Goal: Task Accomplishment & Management: Manage account settings

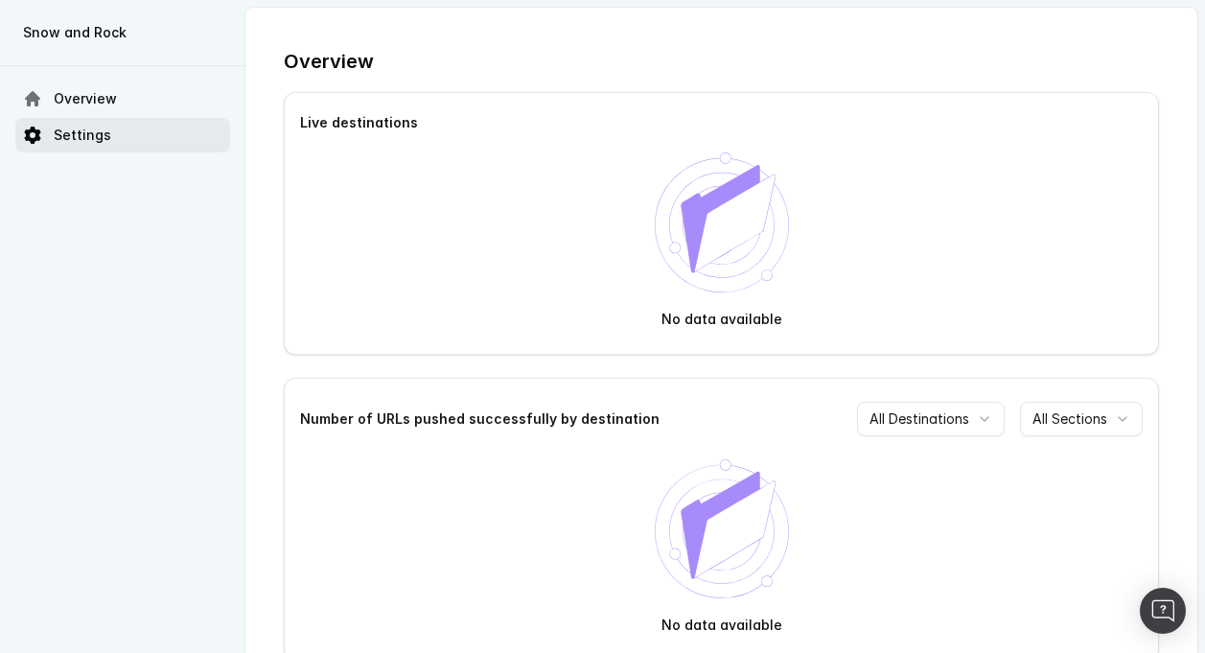
click at [89, 140] on span "Settings" at bounding box center [83, 135] width 58 height 19
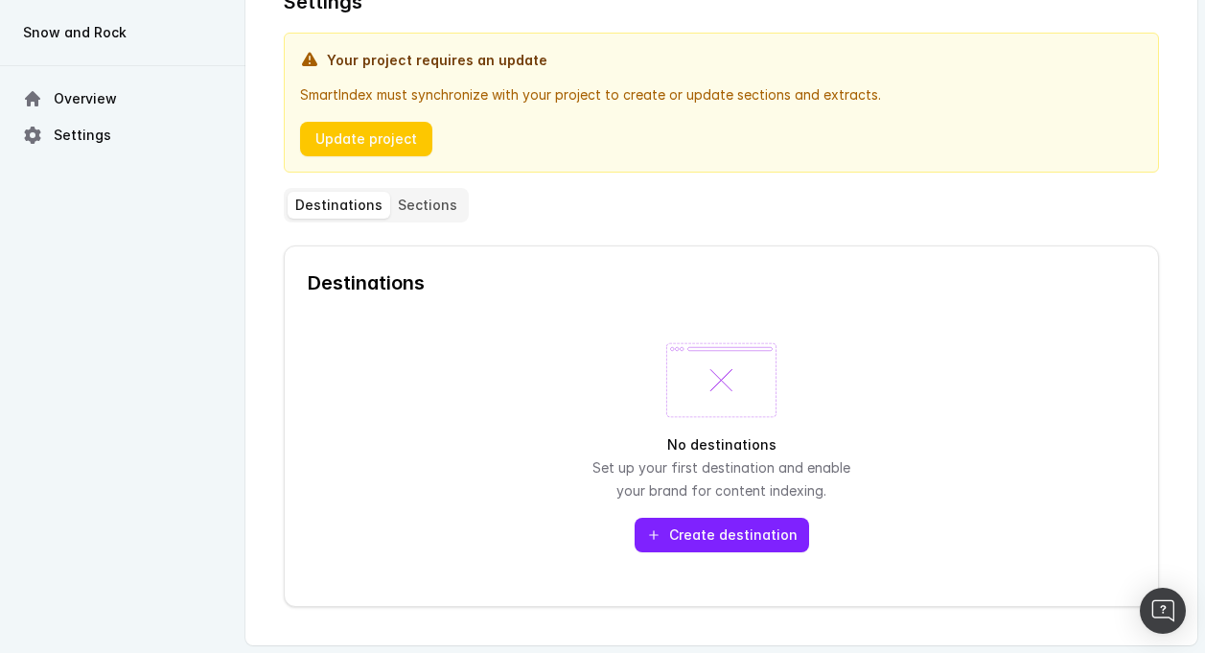
click at [722, 542] on button "Create destination" at bounding box center [722, 535] width 174 height 35
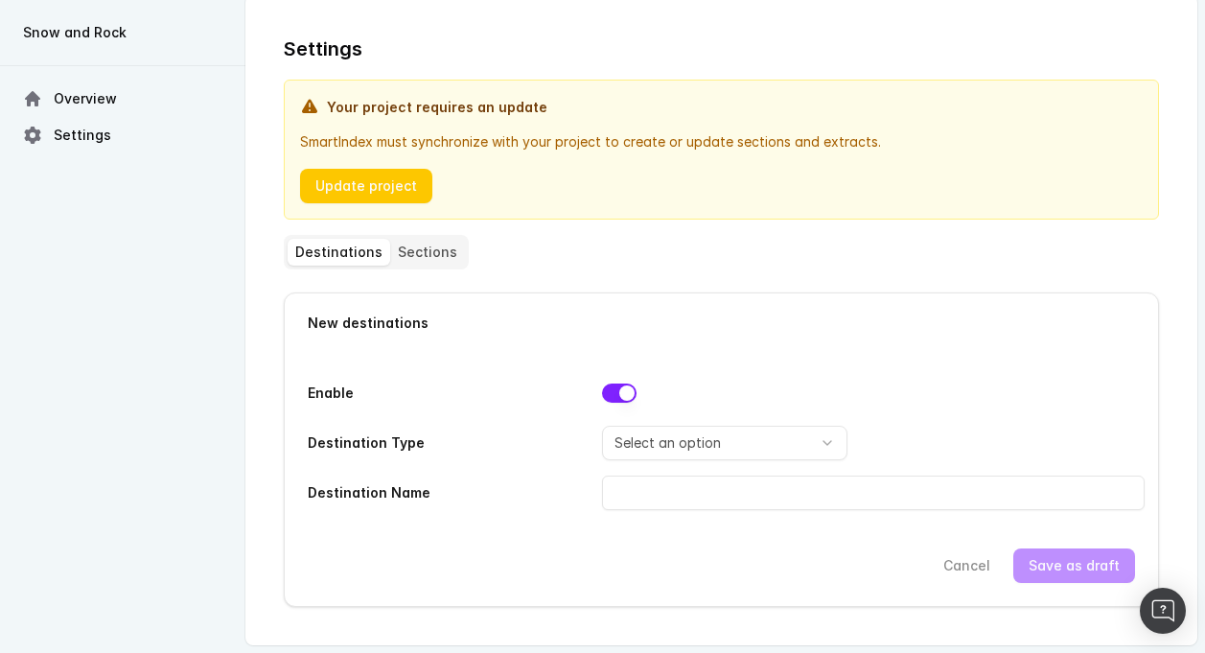
click at [636, 420] on form "Enable Destination Type Select an option Bing Content Index Now Qwant Content S…" at bounding box center [721, 479] width 827 height 207
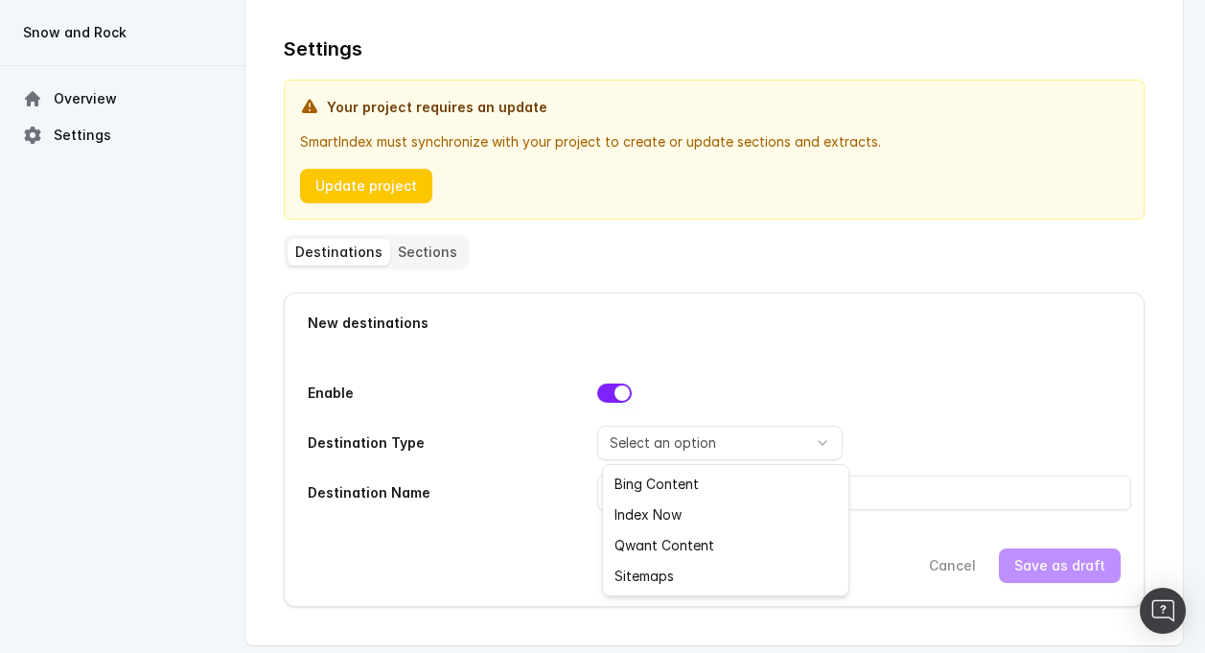
click at [638, 428] on html "Snow and Rock Overview Settings Settings Your project requires an update SmartI…" at bounding box center [602, 320] width 1205 height 665
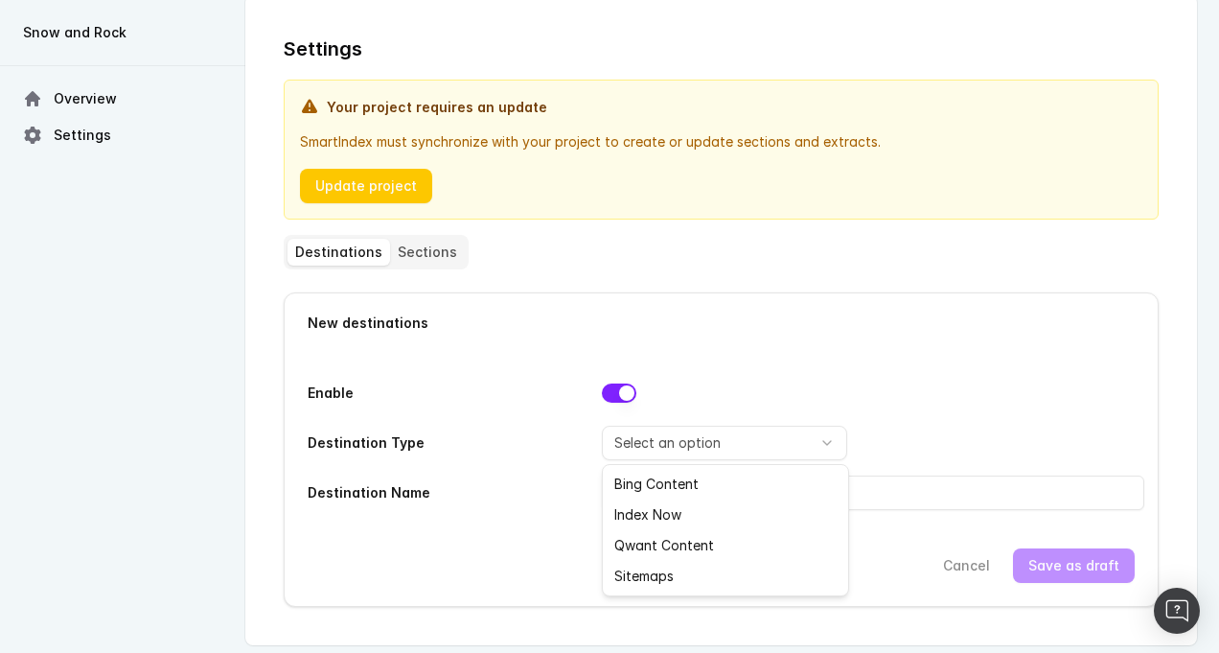
select select "SITEMAPS"
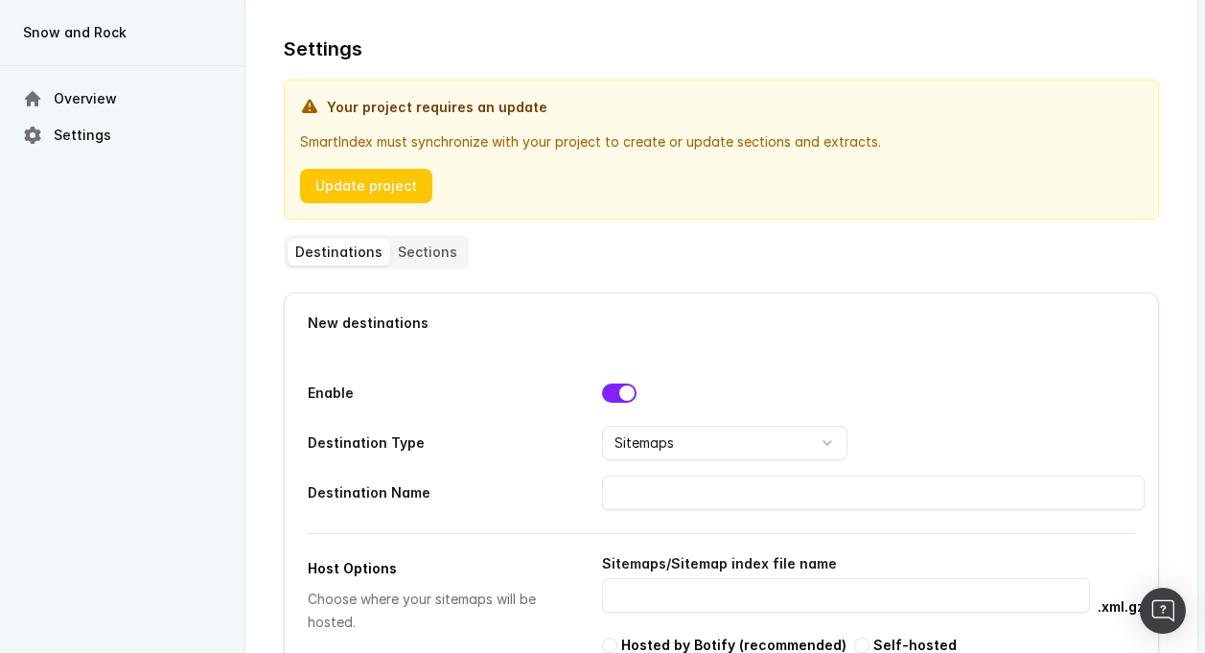
click at [661, 502] on input at bounding box center [873, 492] width 543 height 35
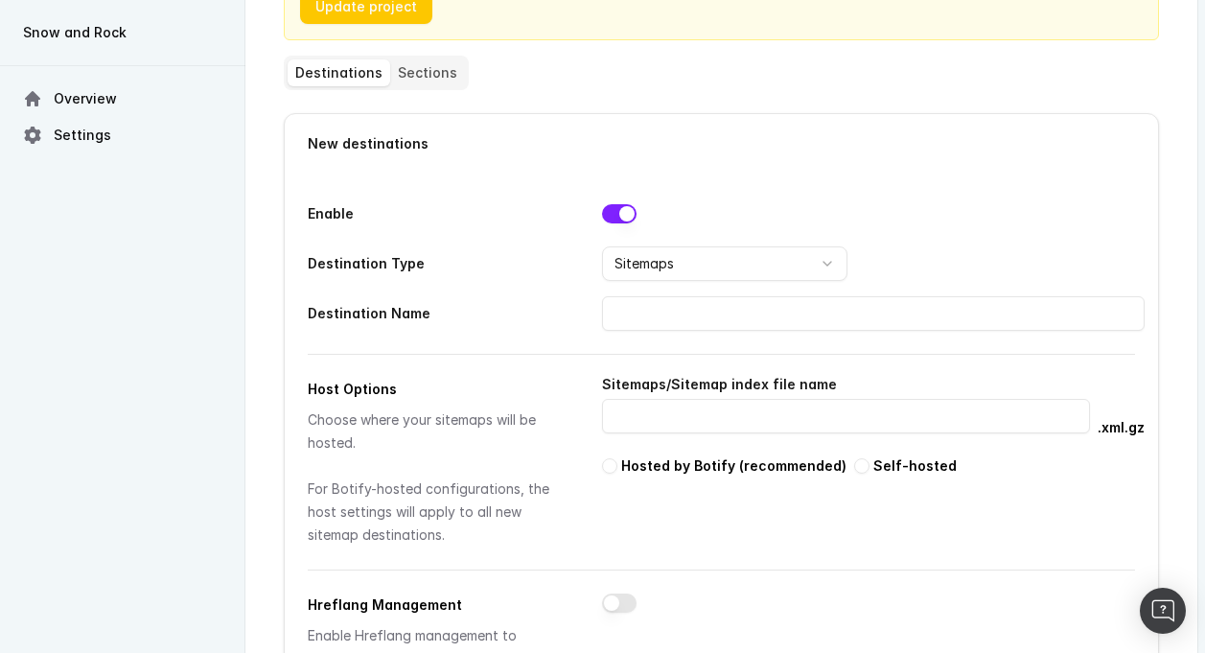
click at [394, 431] on div "Choose where your sitemaps will be hosted. For Botify-hosted configurations, th…" at bounding box center [432, 477] width 248 height 138
click at [704, 404] on input at bounding box center [846, 416] width 488 height 35
click at [413, 414] on div "Choose where your sitemaps will be hosted. For Botify-hosted configurations, th…" at bounding box center [432, 477] width 248 height 138
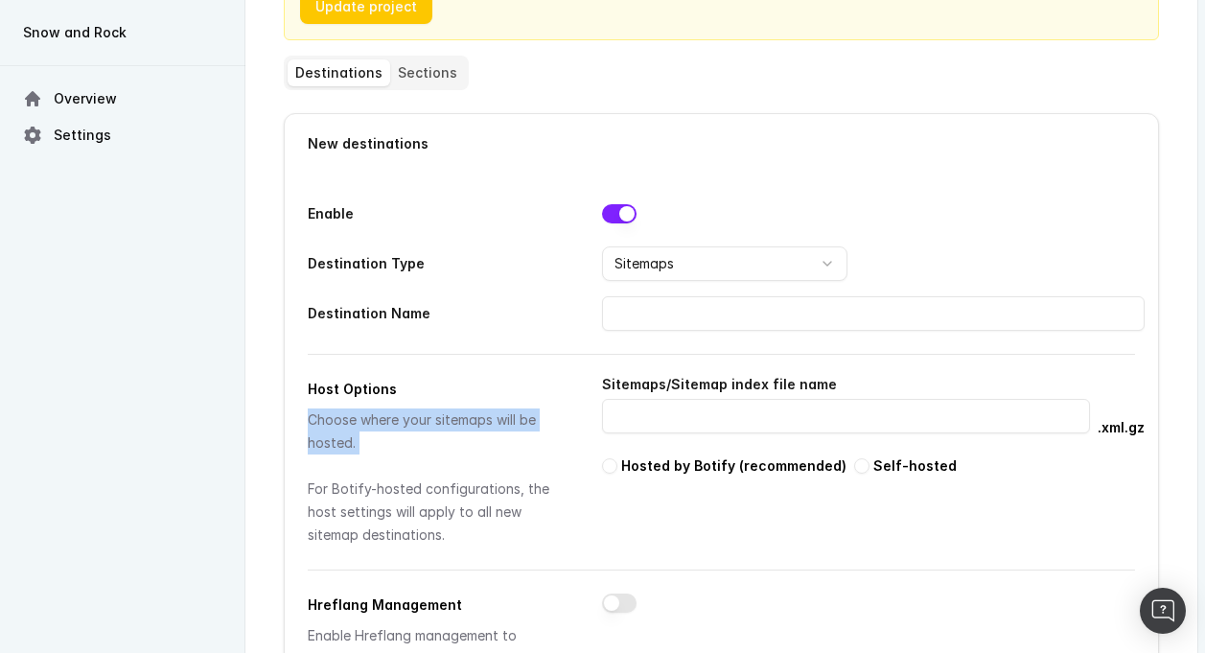
click at [382, 422] on div "Choose where your sitemaps will be hosted. For Botify-hosted configurations, th…" at bounding box center [432, 477] width 248 height 138
click at [369, 424] on div "Choose where your sitemaps will be hosted. For Botify-hosted configurations, th…" at bounding box center [432, 477] width 248 height 138
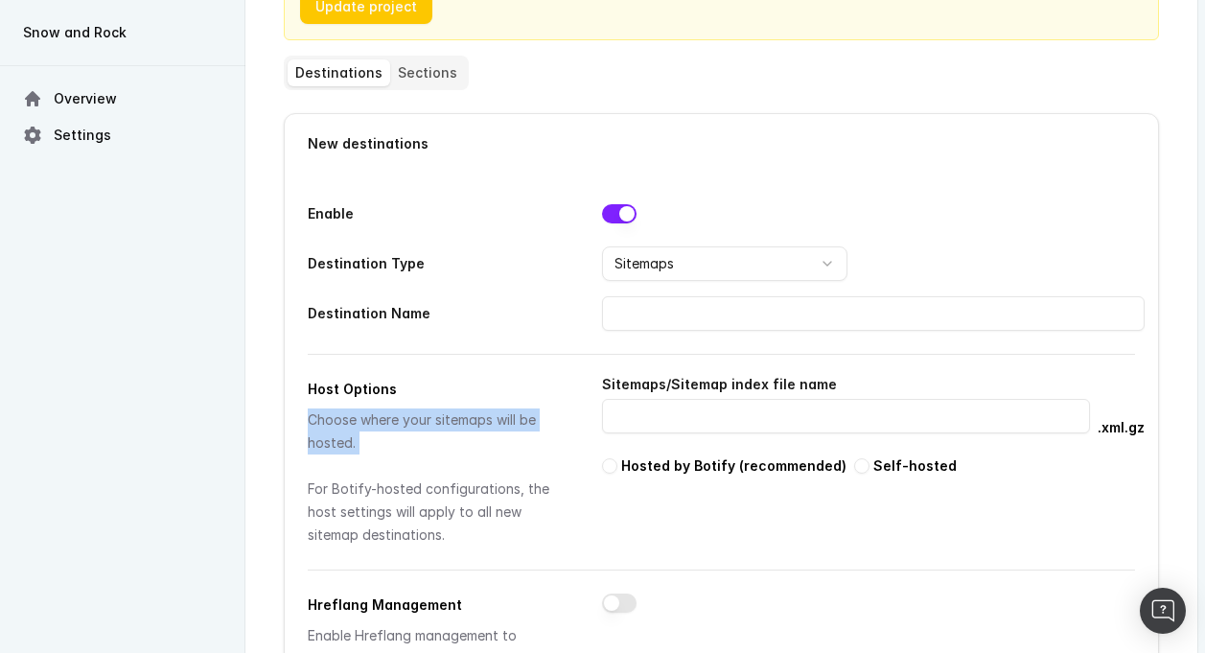
click at [369, 424] on div "Choose where your sitemaps will be hosted. For Botify-hosted configurations, th…" at bounding box center [432, 477] width 248 height 138
click at [338, 430] on div "Choose where your sitemaps will be hosted. For Botify-hosted configurations, th…" at bounding box center [432, 477] width 248 height 138
click at [431, 422] on div "Choose where your sitemaps will be hosted. For Botify-hosted configurations, th…" at bounding box center [432, 477] width 248 height 138
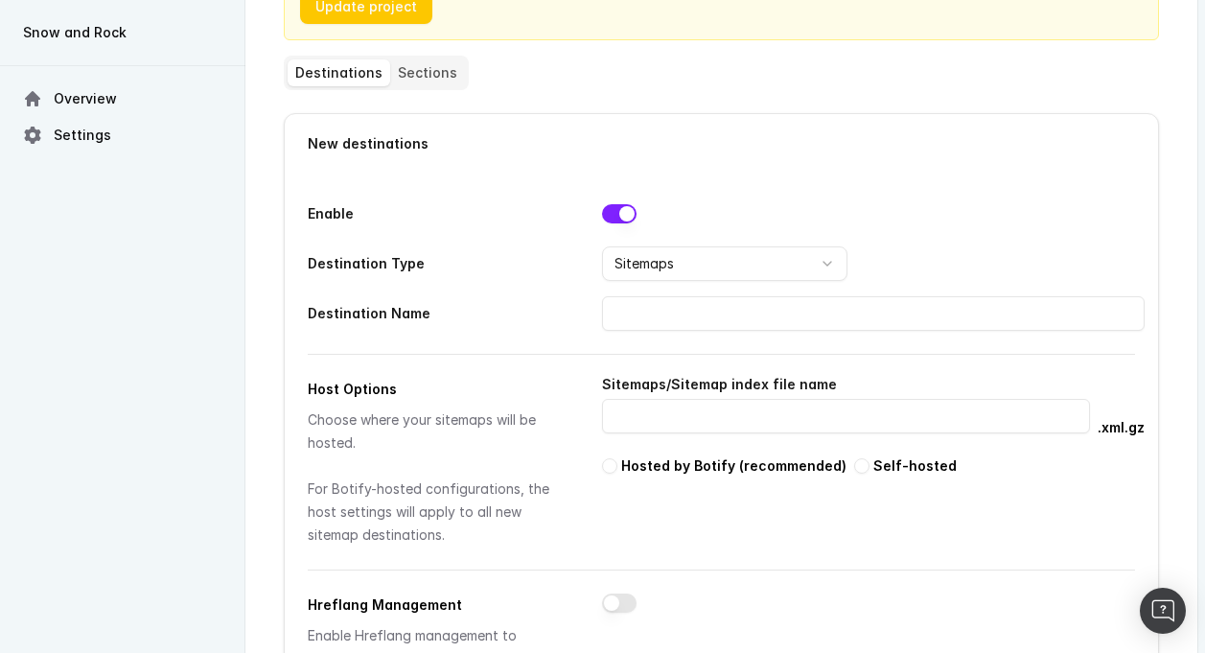
click at [854, 465] on button "button" at bounding box center [861, 465] width 15 height 15
radio input "true"
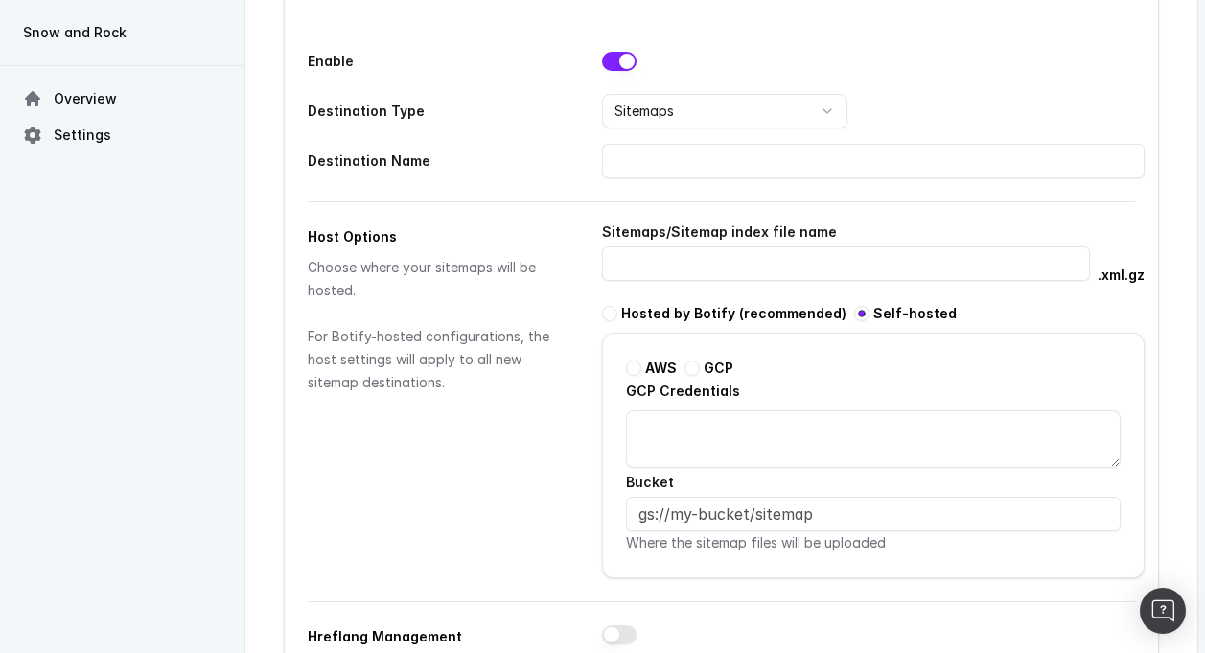
scroll to position [345, 0]
click at [615, 312] on button "button" at bounding box center [609, 312] width 15 height 15
radio input "true"
radio input "false"
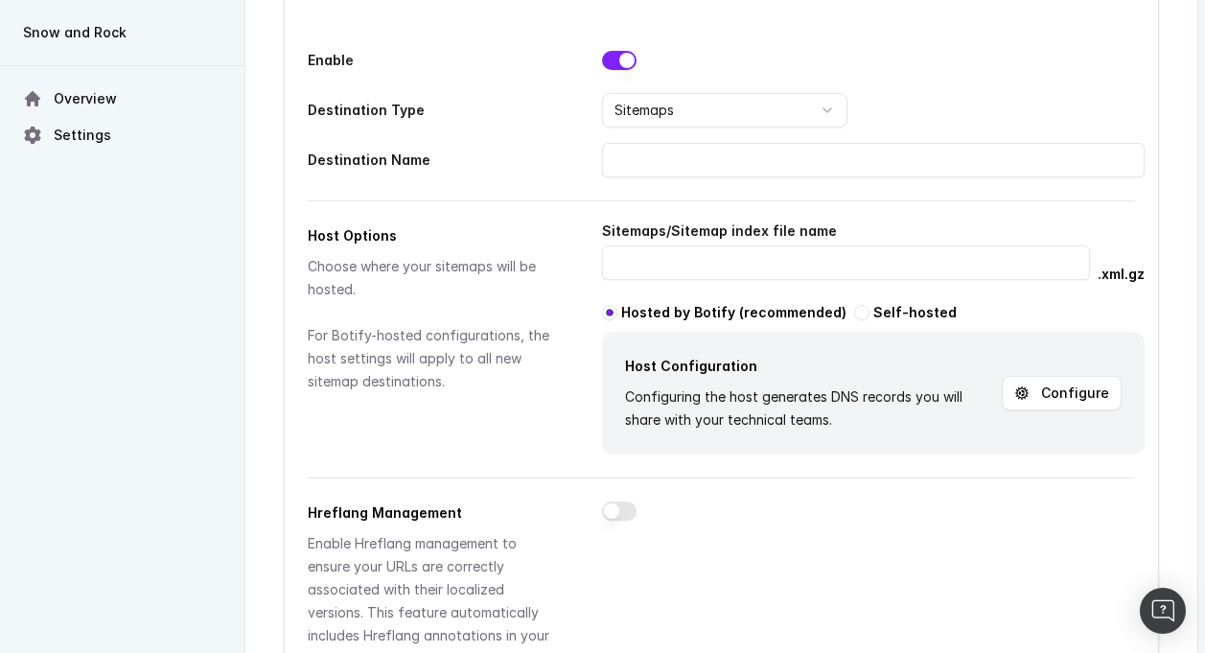
click at [734, 401] on div "Configuring the host generates DNS records you will share with your technical t…" at bounding box center [809, 408] width 369 height 46
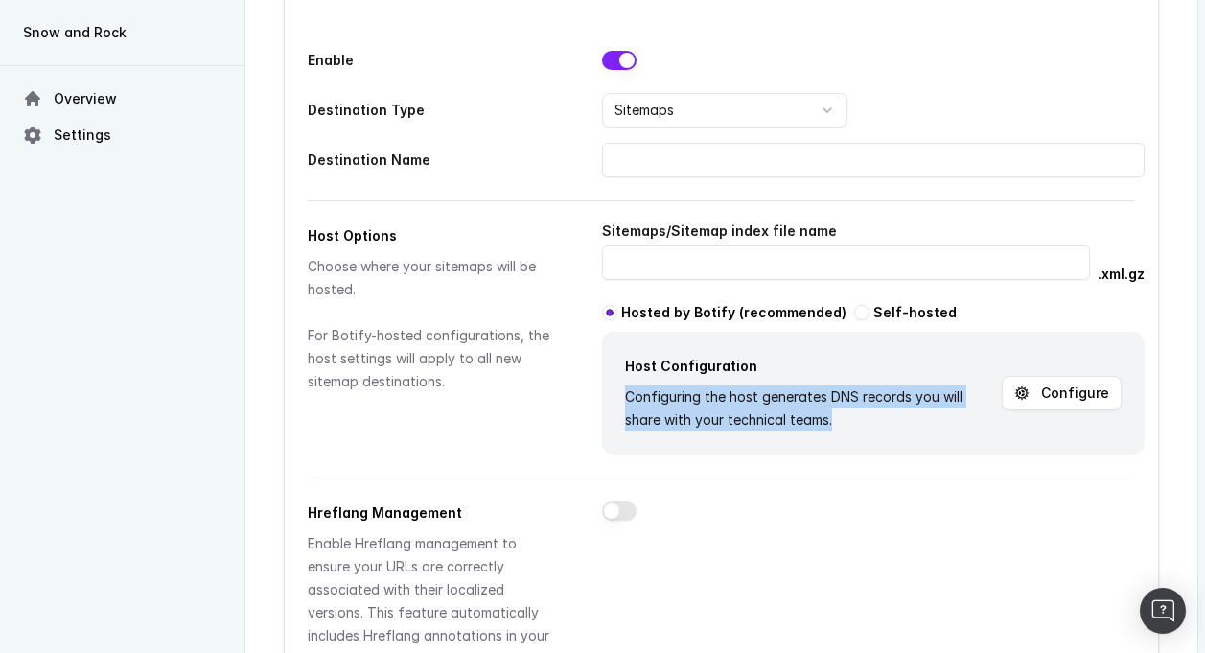
click at [734, 401] on div "Configuring the host generates DNS records you will share with your technical t…" at bounding box center [809, 408] width 369 height 46
click at [677, 401] on div "Configuring the host generates DNS records you will share with your technical t…" at bounding box center [809, 408] width 369 height 46
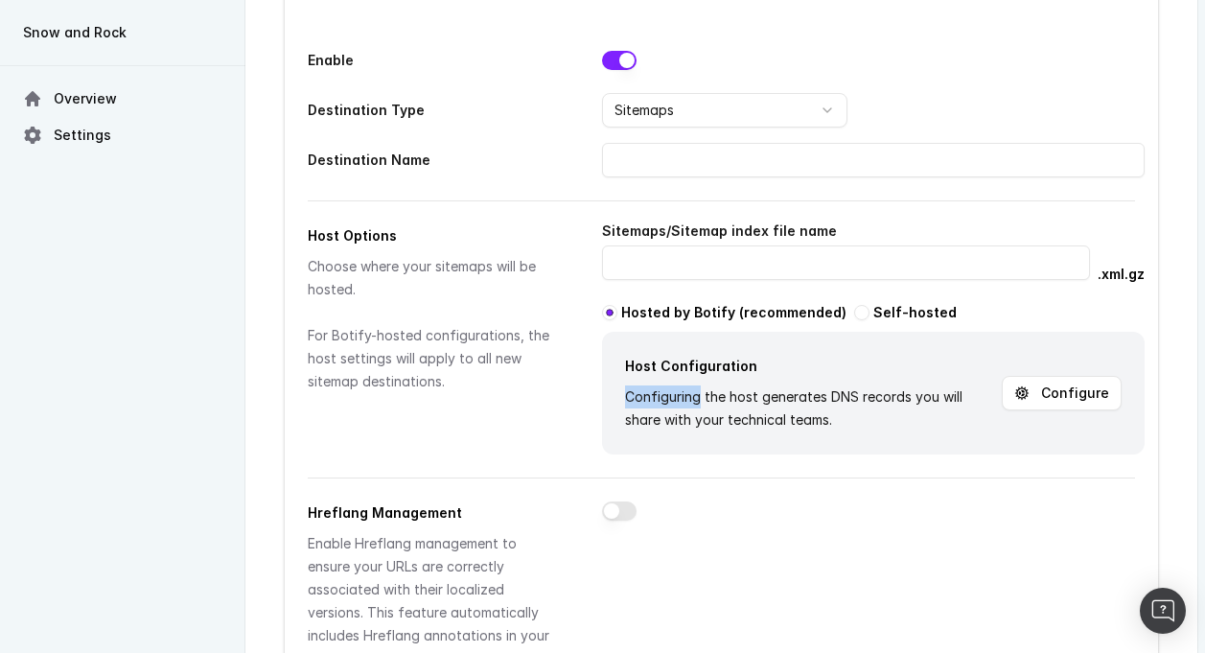
click at [677, 401] on div "Configuring the host generates DNS records you will share with your technical t…" at bounding box center [809, 408] width 369 height 46
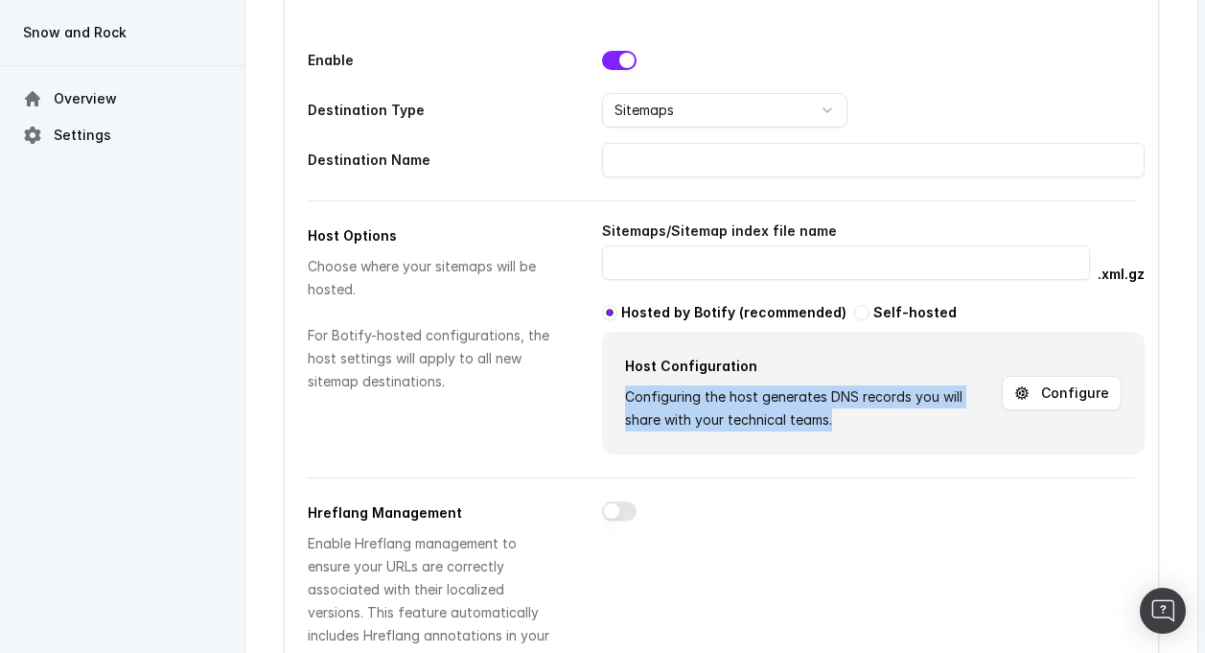
click at [677, 401] on div "Configuring the host generates DNS records you will share with your technical t…" at bounding box center [809, 408] width 369 height 46
click at [699, 410] on div "Configuring the host generates DNS records you will share with your technical t…" at bounding box center [809, 408] width 369 height 46
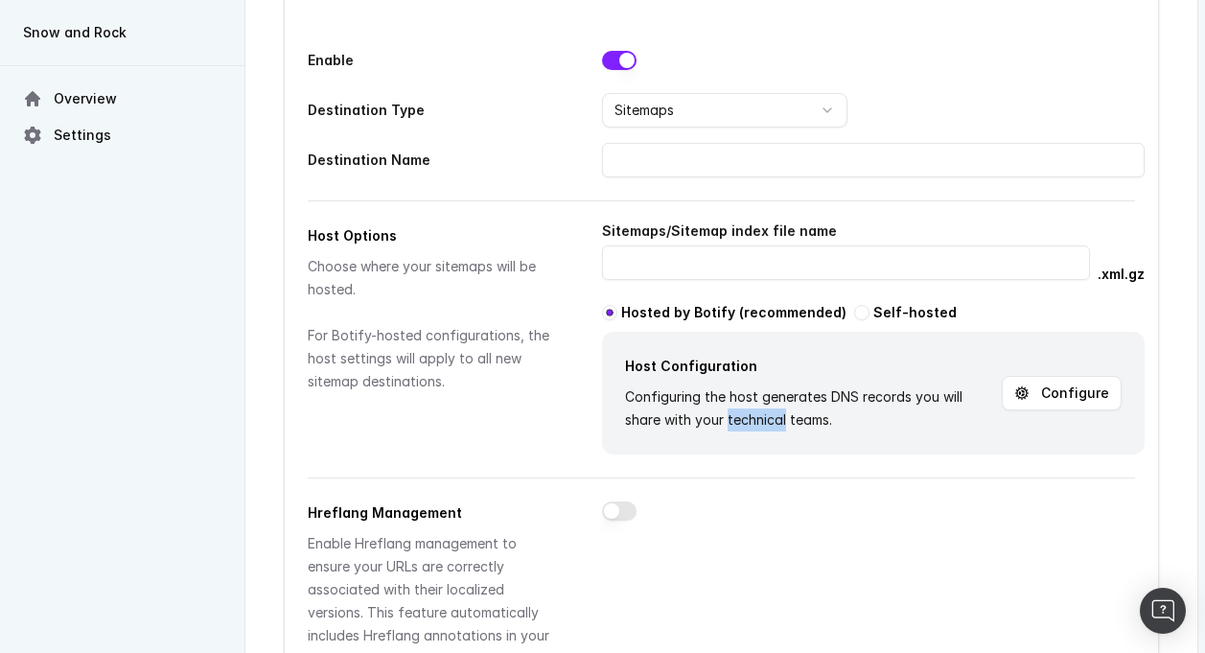
click at [699, 410] on div "Configuring the host generates DNS records you will share with your technical t…" at bounding box center [809, 408] width 369 height 46
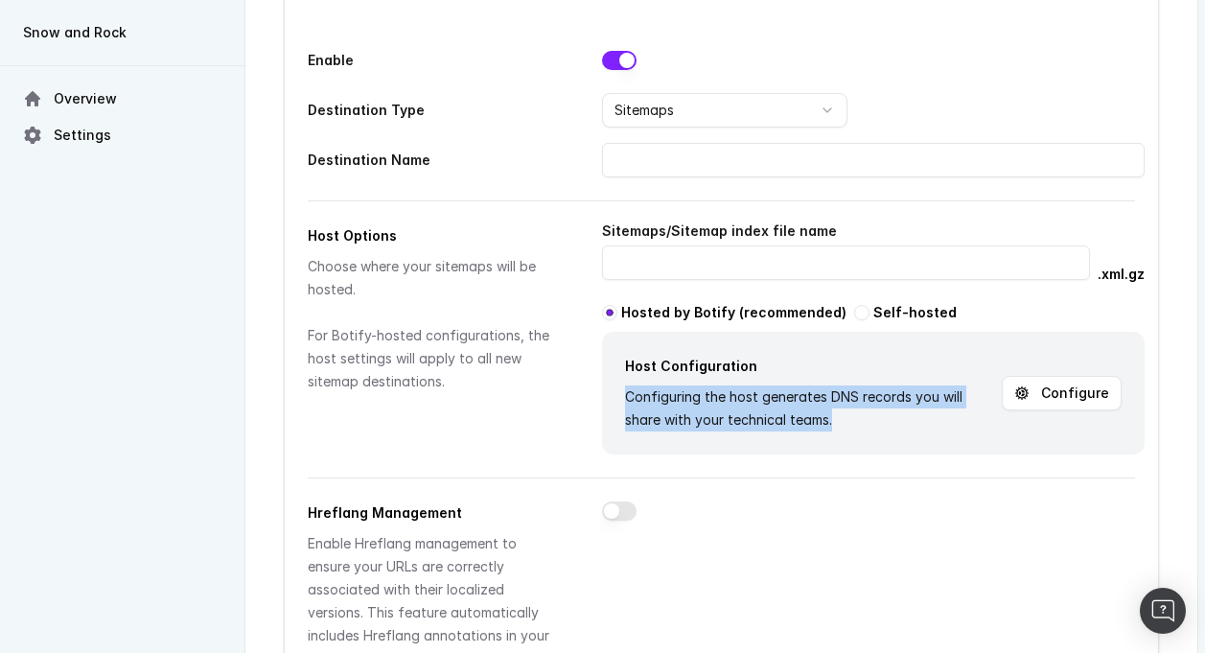
click at [699, 410] on div "Configuring the host generates DNS records you will share with your technical t…" at bounding box center [809, 408] width 369 height 46
click at [677, 408] on div "Configuring the host generates DNS records you will share with your technical t…" at bounding box center [809, 408] width 369 height 46
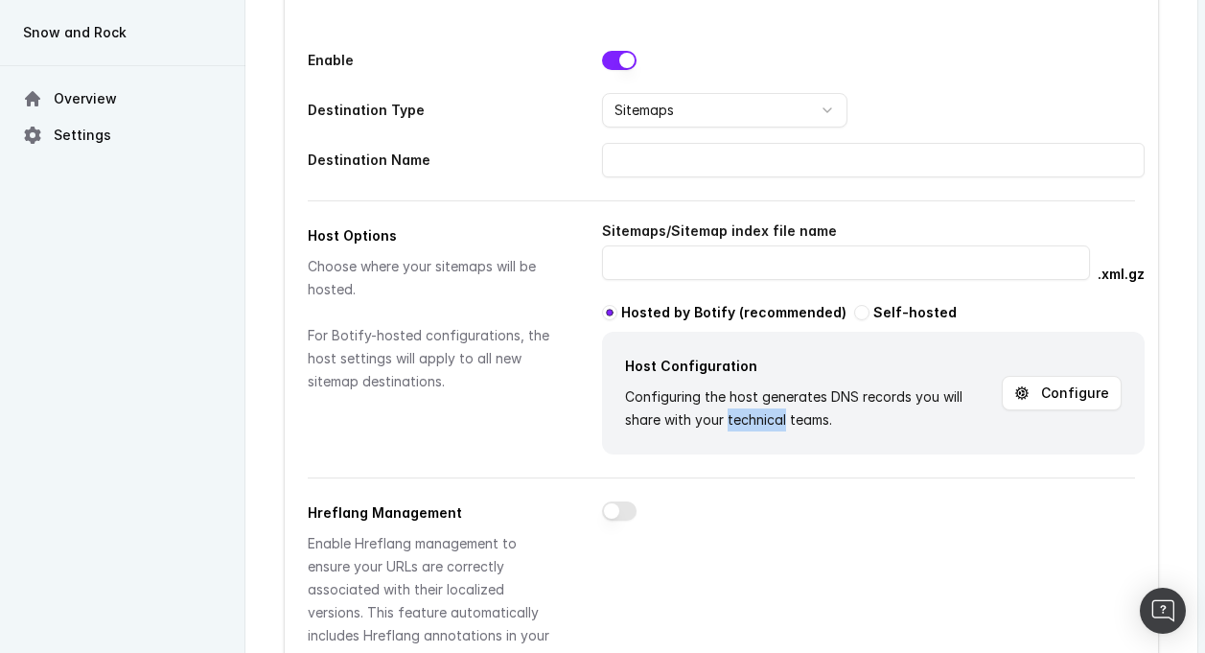
click at [677, 408] on div "Configuring the host generates DNS records you will share with your technical t…" at bounding box center [809, 408] width 369 height 46
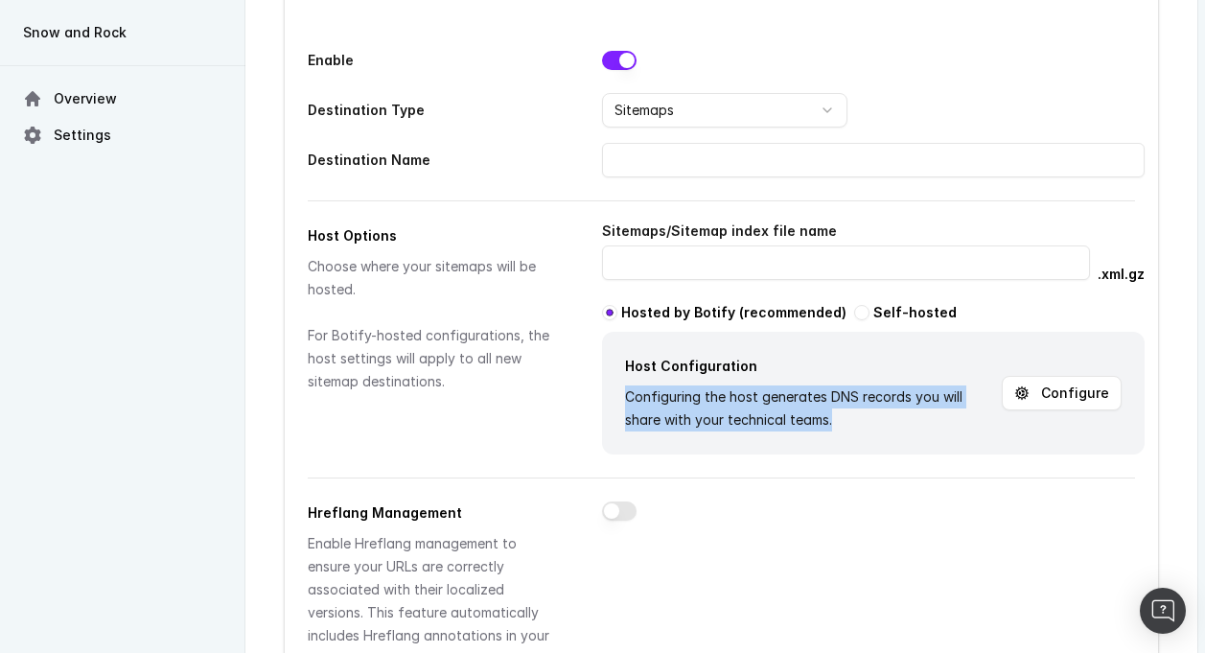
click at [677, 408] on div "Configuring the host generates DNS records you will share with your technical t…" at bounding box center [809, 408] width 369 height 46
click at [705, 406] on div "Configuring the host generates DNS records you will share with your technical t…" at bounding box center [809, 408] width 369 height 46
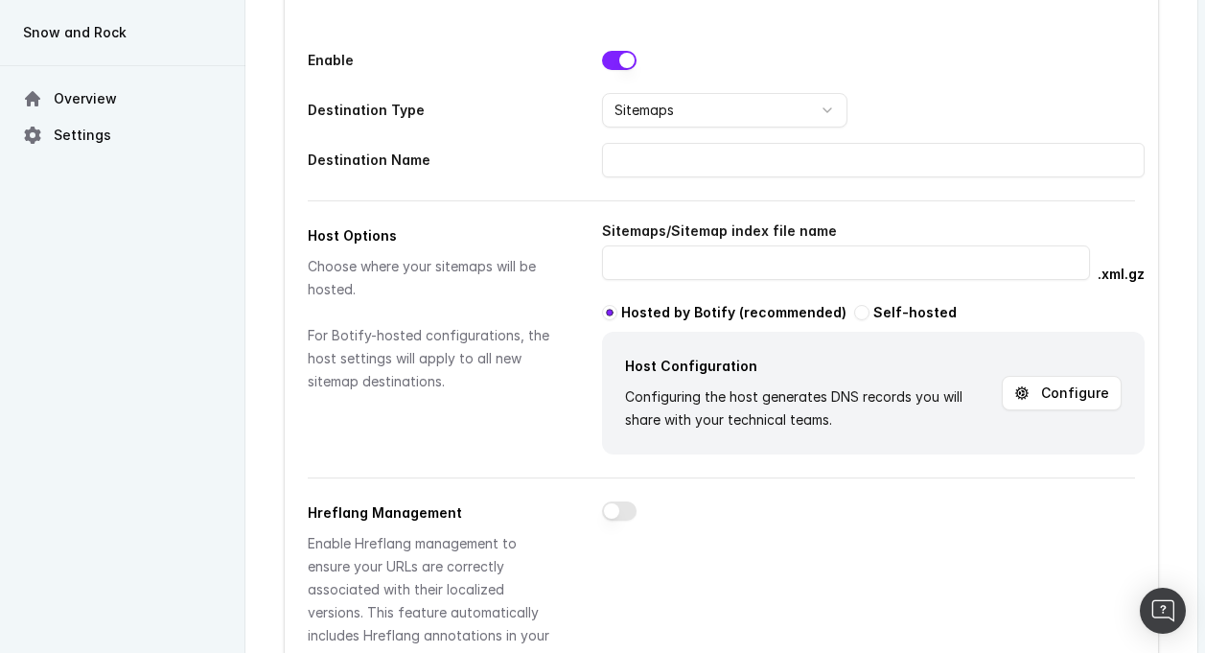
click at [344, 337] on div "Choose where your sitemaps will be hosted. For Botify-hosted configurations, th…" at bounding box center [432, 324] width 248 height 138
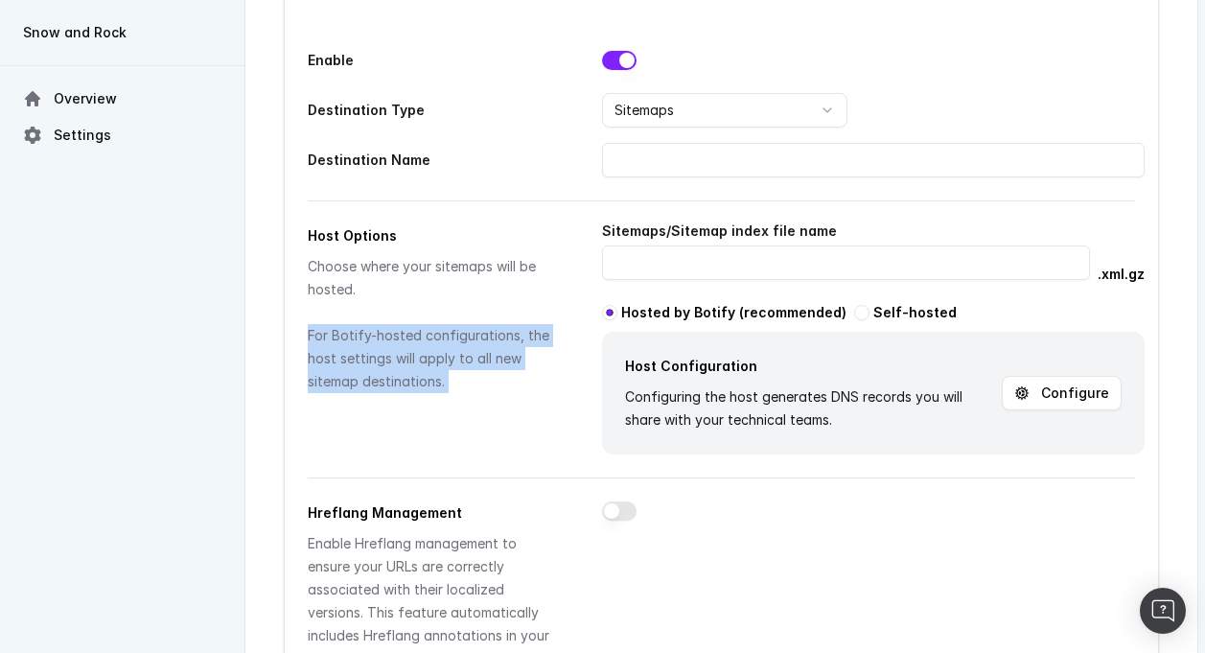
click at [344, 337] on div "Choose where your sitemaps will be hosted. For Botify-hosted configurations, th…" at bounding box center [432, 324] width 248 height 138
click at [329, 373] on div "Choose where your sitemaps will be hosted. For Botify-hosted configurations, th…" at bounding box center [432, 324] width 248 height 138
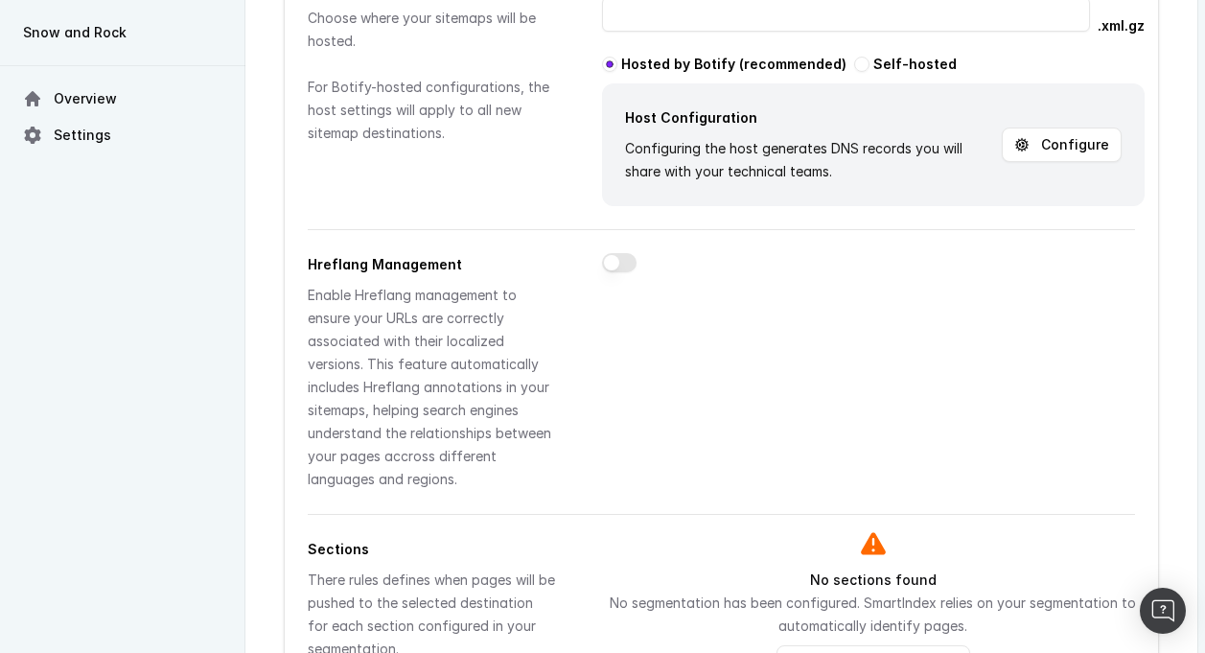
scroll to position [667, 0]
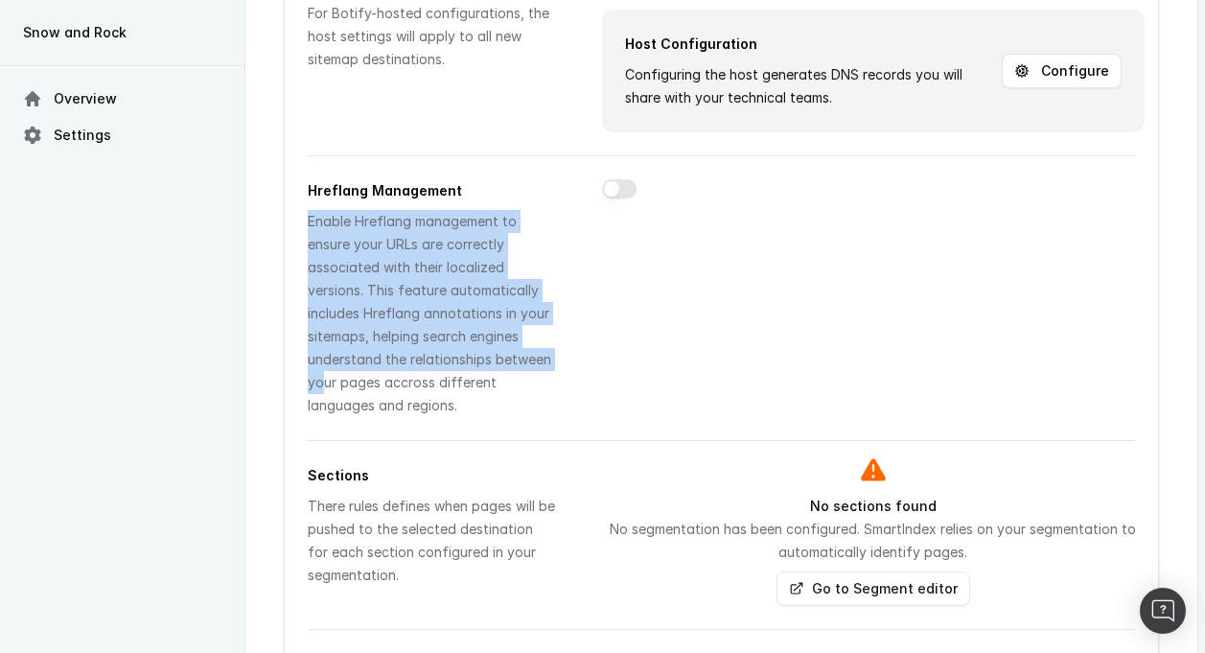
drag, startPoint x: 335, startPoint y: 203, endPoint x: 462, endPoint y: 371, distance: 210.7
click at [462, 370] on div "Hreflang Management Enable Hreflang management to ensure your URLs are correctl…" at bounding box center [432, 298] width 248 height 238
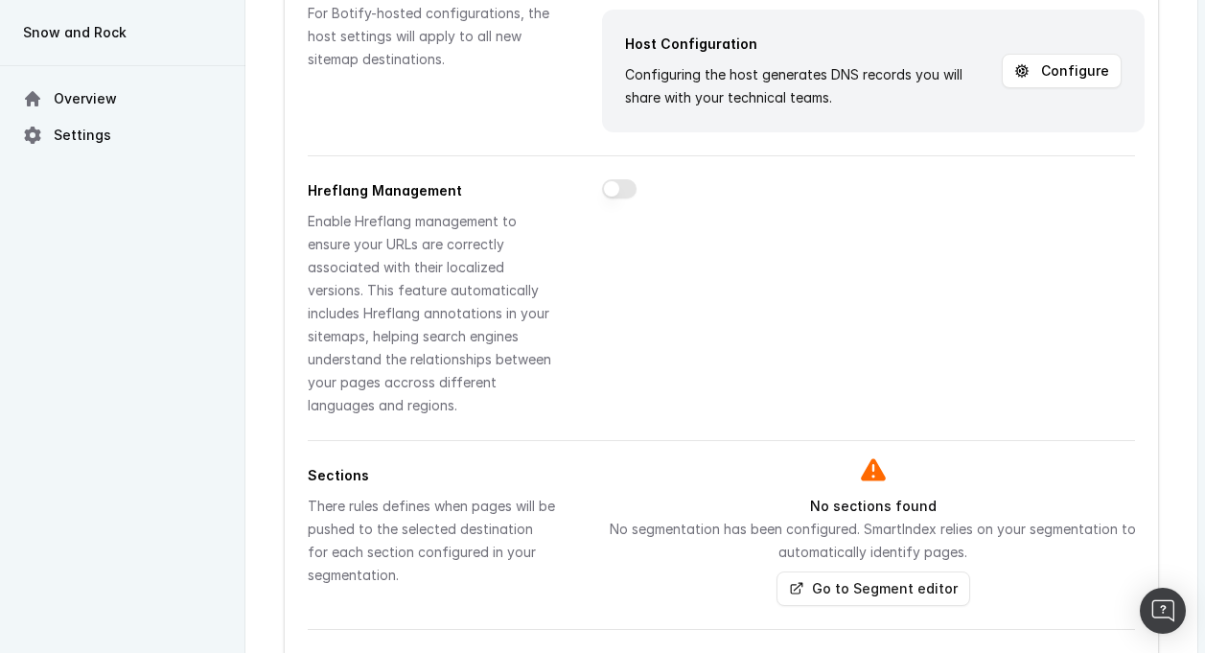
click at [462, 371] on div "Enable Hreflang management to ensure your URLs are correctly associated with th…" at bounding box center [432, 313] width 248 height 207
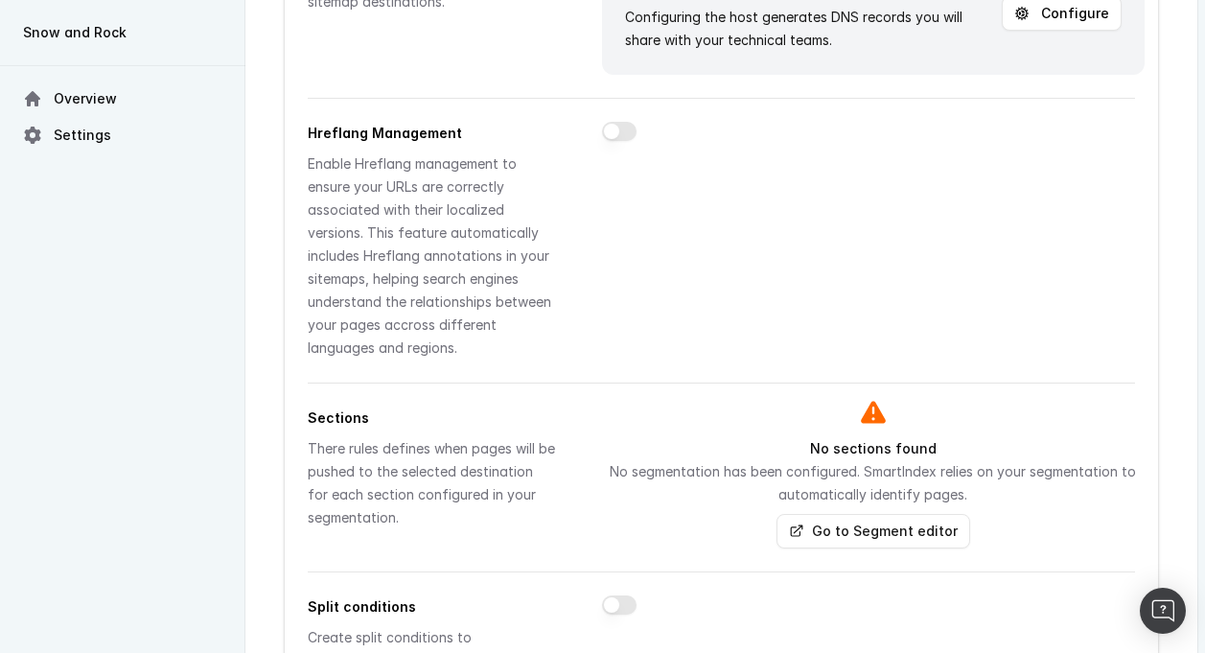
scroll to position [830, 0]
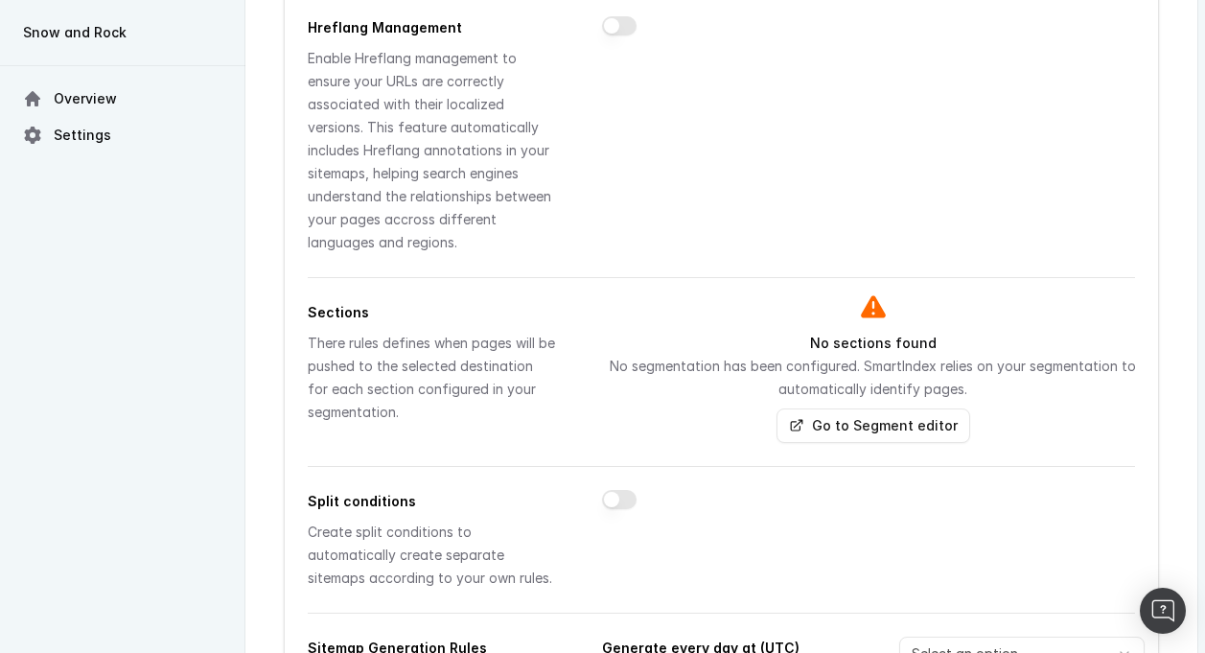
click at [346, 342] on div "There rules defines when pages will be pushed to the selected destination for e…" at bounding box center [432, 378] width 248 height 92
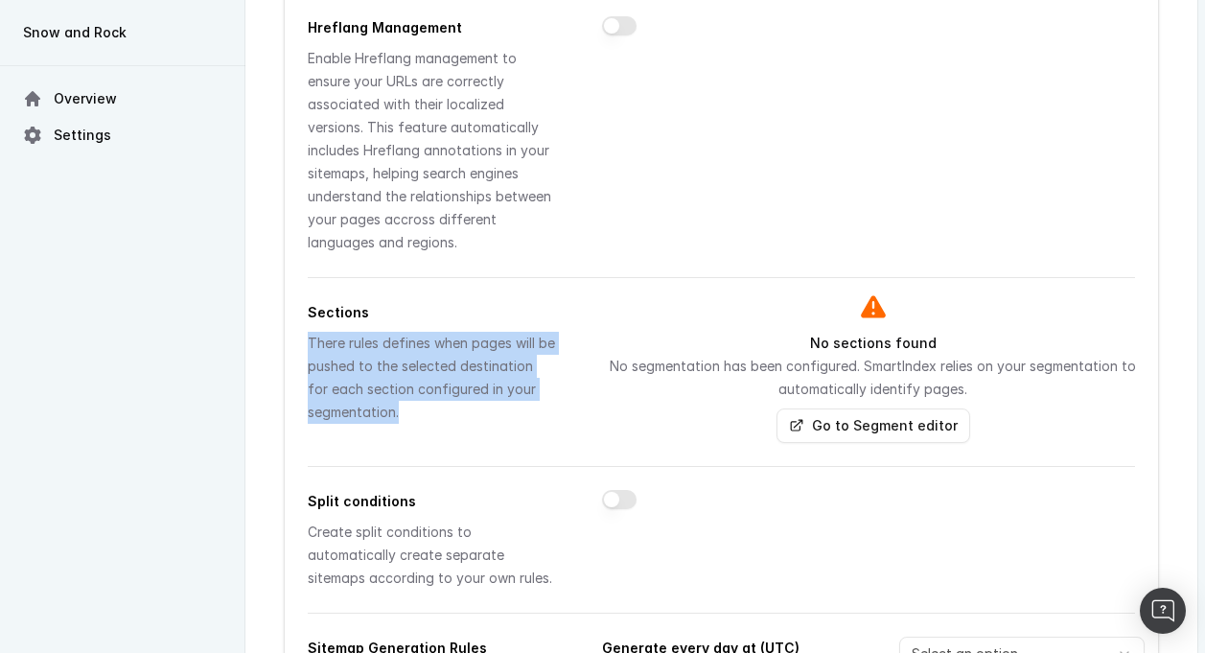
click at [346, 342] on div "There rules defines when pages will be pushed to the selected destination for e…" at bounding box center [432, 378] width 248 height 92
click at [392, 343] on div "There rules defines when pages will be pushed to the selected destination for e…" at bounding box center [432, 378] width 248 height 92
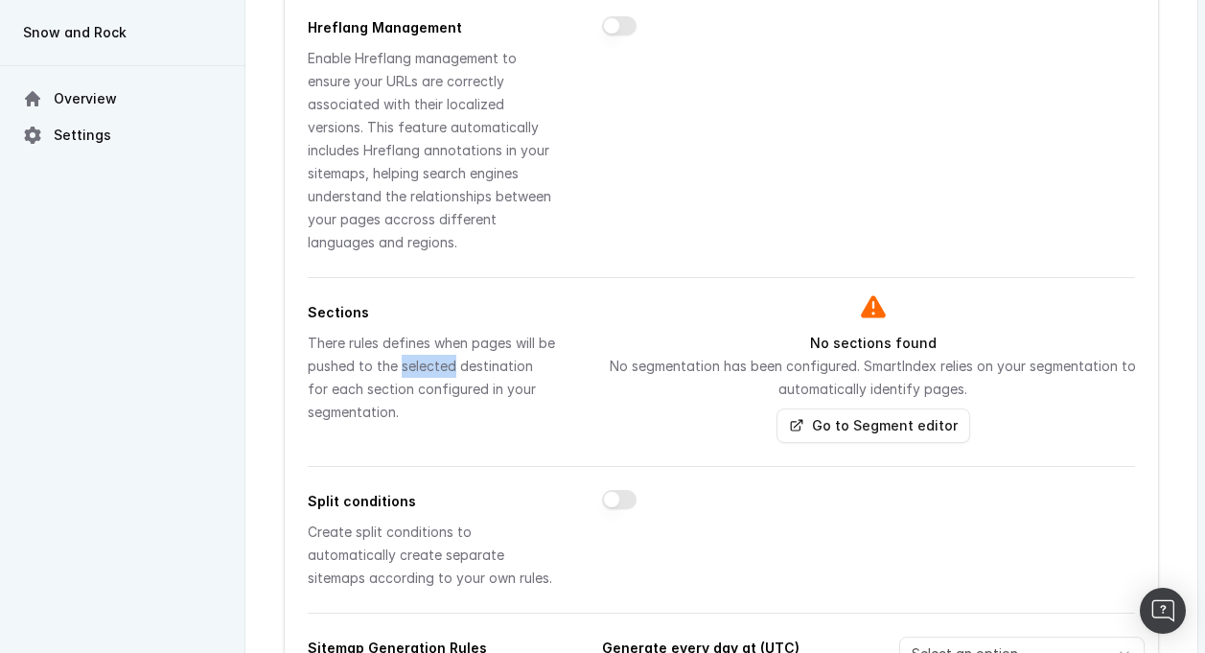
click at [392, 343] on div "There rules defines when pages will be pushed to the selected destination for e…" at bounding box center [432, 378] width 248 height 92
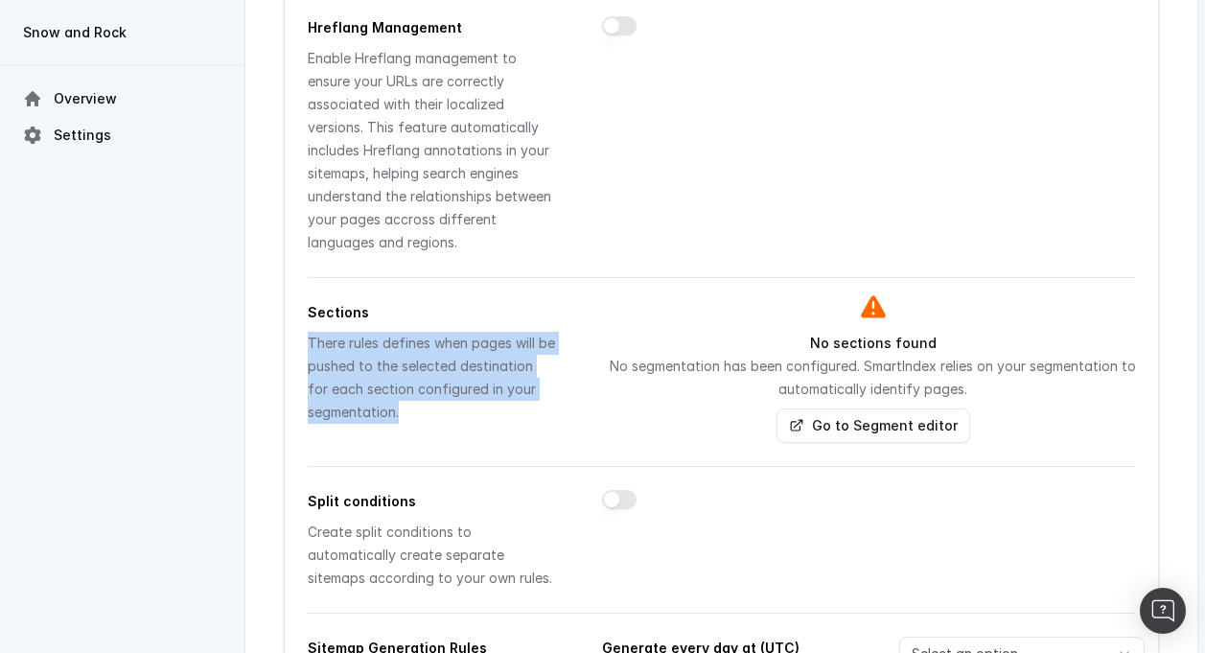
click at [392, 343] on div "There rules defines when pages will be pushed to the selected destination for e…" at bounding box center [432, 378] width 248 height 92
click at [338, 347] on div "There rules defines when pages will be pushed to the selected destination for e…" at bounding box center [432, 378] width 248 height 92
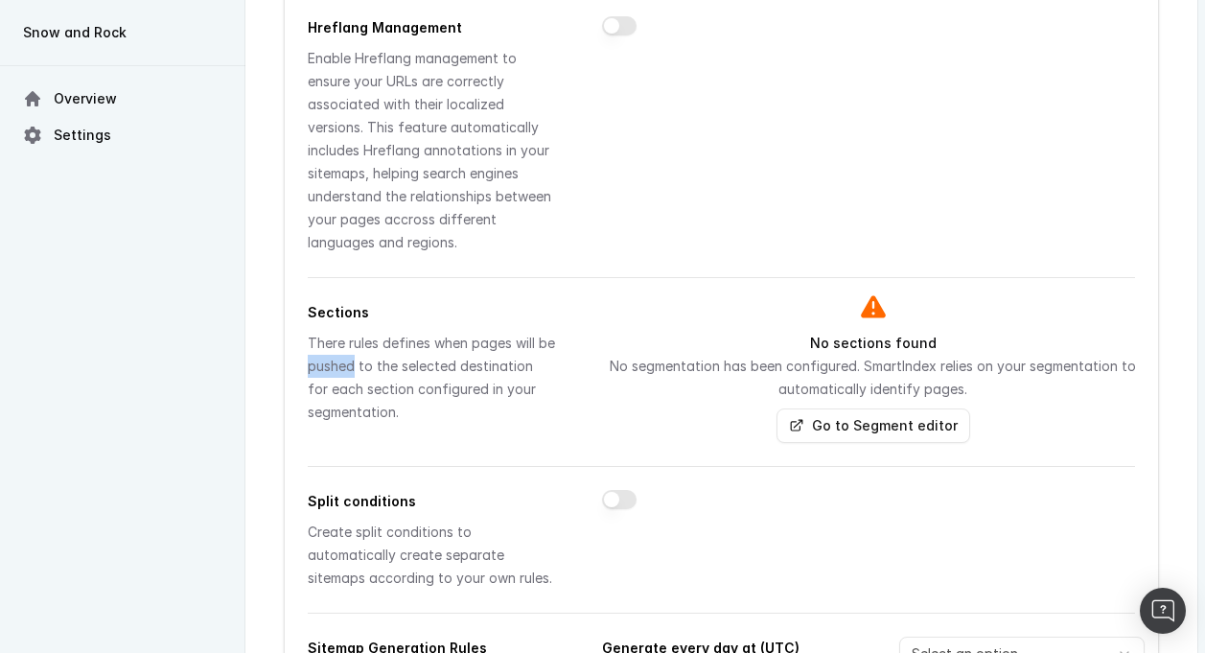
click at [338, 347] on div "There rules defines when pages will be pushed to the selected destination for e…" at bounding box center [432, 378] width 248 height 92
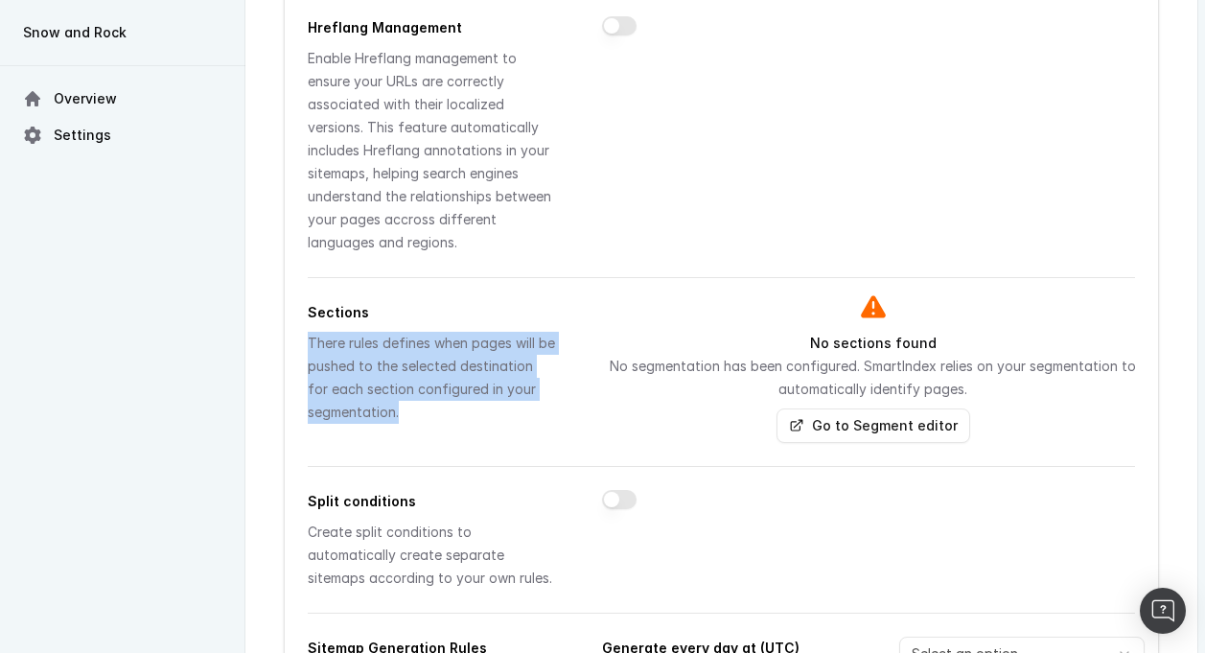
click at [338, 347] on div "There rules defines when pages will be pushed to the selected destination for e…" at bounding box center [432, 378] width 248 height 92
click at [364, 346] on div "There rules defines when pages will be pushed to the selected destination for e…" at bounding box center [432, 378] width 248 height 92
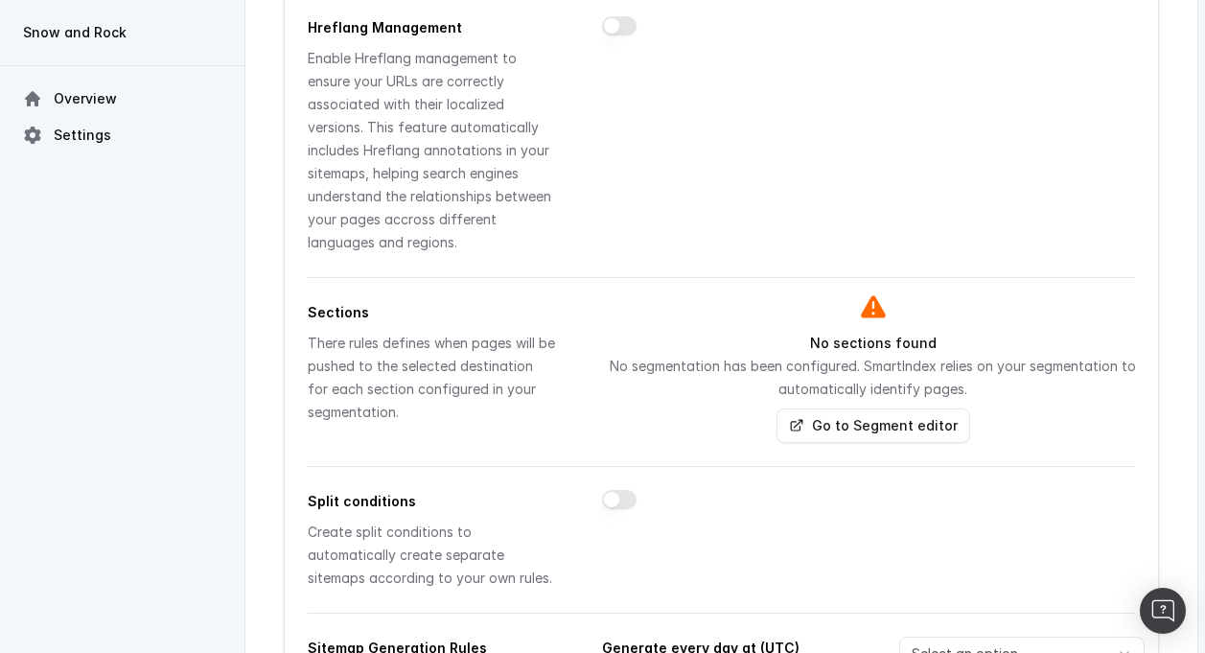
scroll to position [1195, 0]
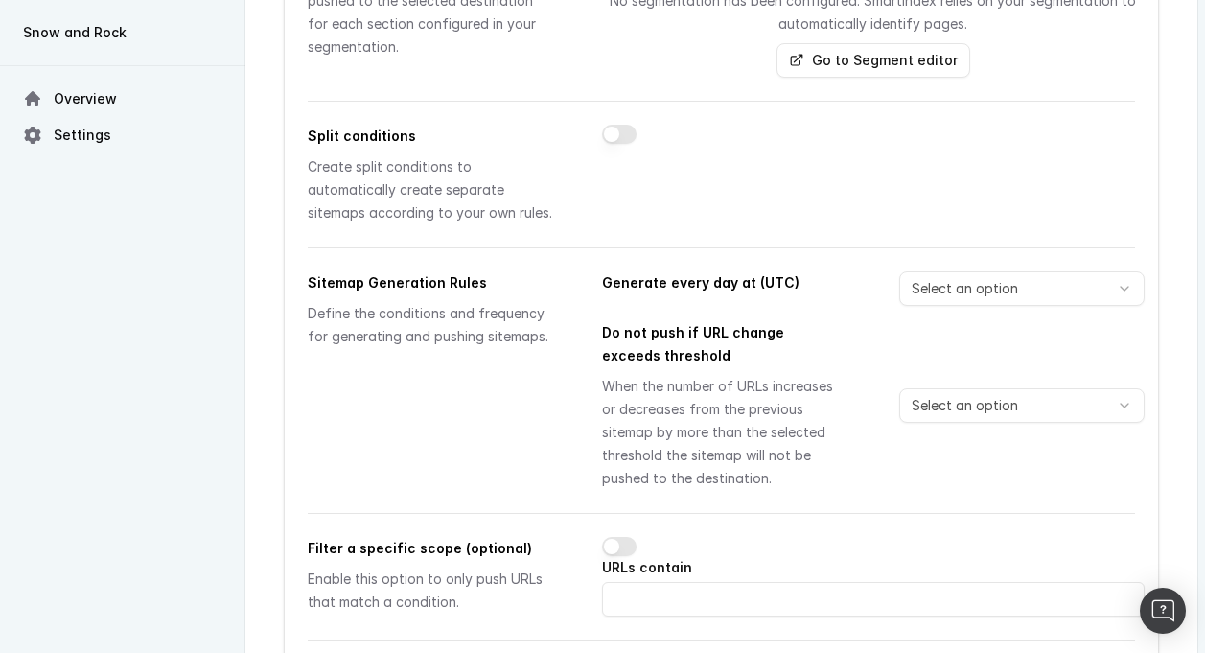
click at [366, 155] on div "Create split conditions to automatically create separate sitemaps according to …" at bounding box center [432, 189] width 248 height 69
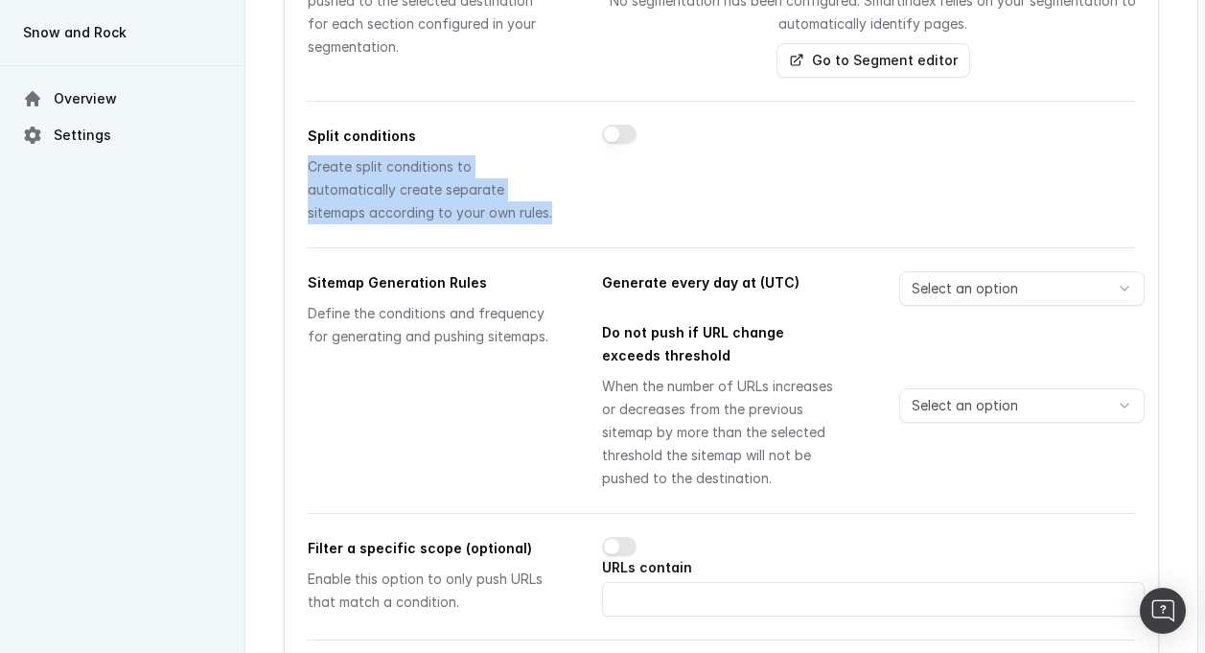
click at [366, 155] on div "Create split conditions to automatically create separate sitemaps according to …" at bounding box center [432, 189] width 248 height 69
click at [337, 155] on div "Create split conditions to automatically create separate sitemaps according to …" at bounding box center [432, 189] width 248 height 69
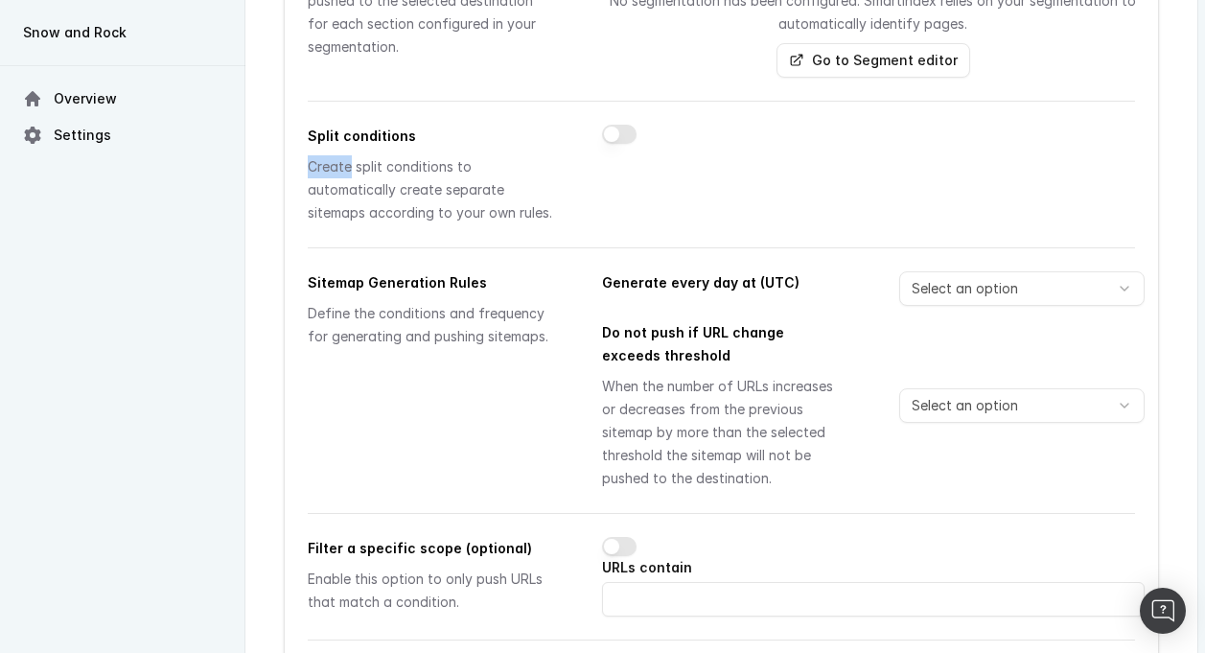
click at [337, 155] on div "Create split conditions to automatically create separate sitemaps according to …" at bounding box center [432, 189] width 248 height 69
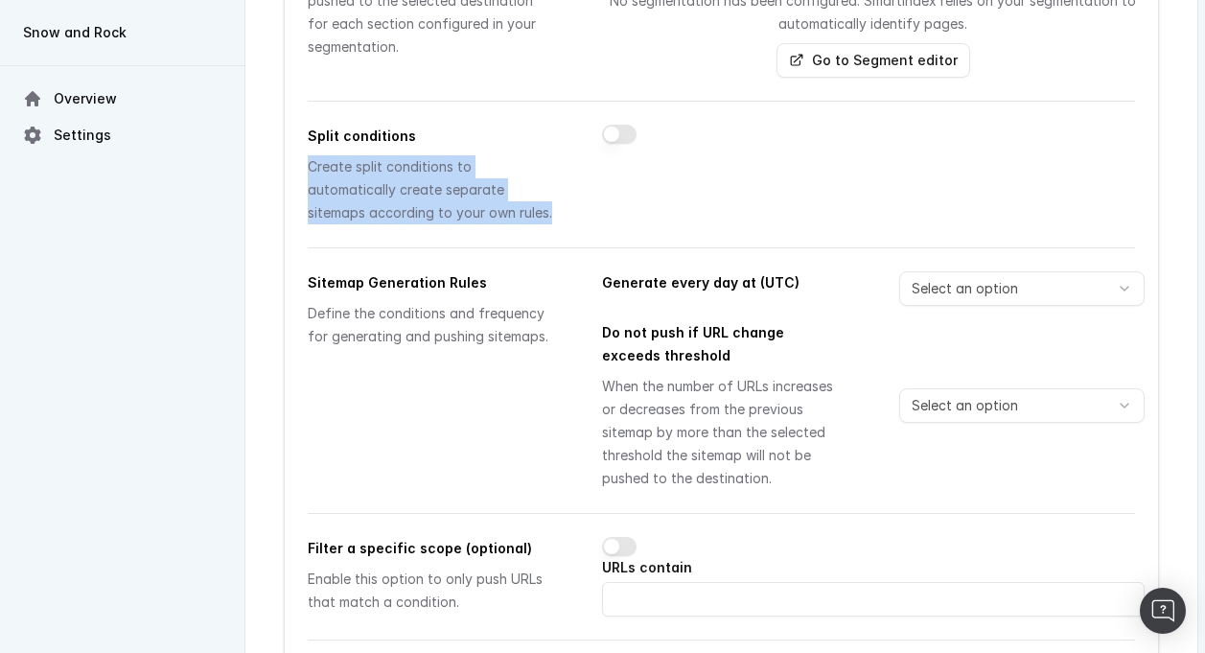
click at [337, 155] on div "Create split conditions to automatically create separate sitemaps according to …" at bounding box center [432, 189] width 248 height 69
click at [386, 155] on div "Create split conditions to automatically create separate sitemaps according to …" at bounding box center [432, 189] width 248 height 69
click at [365, 157] on div "Create split conditions to automatically create separate sitemaps according to …" at bounding box center [432, 189] width 248 height 69
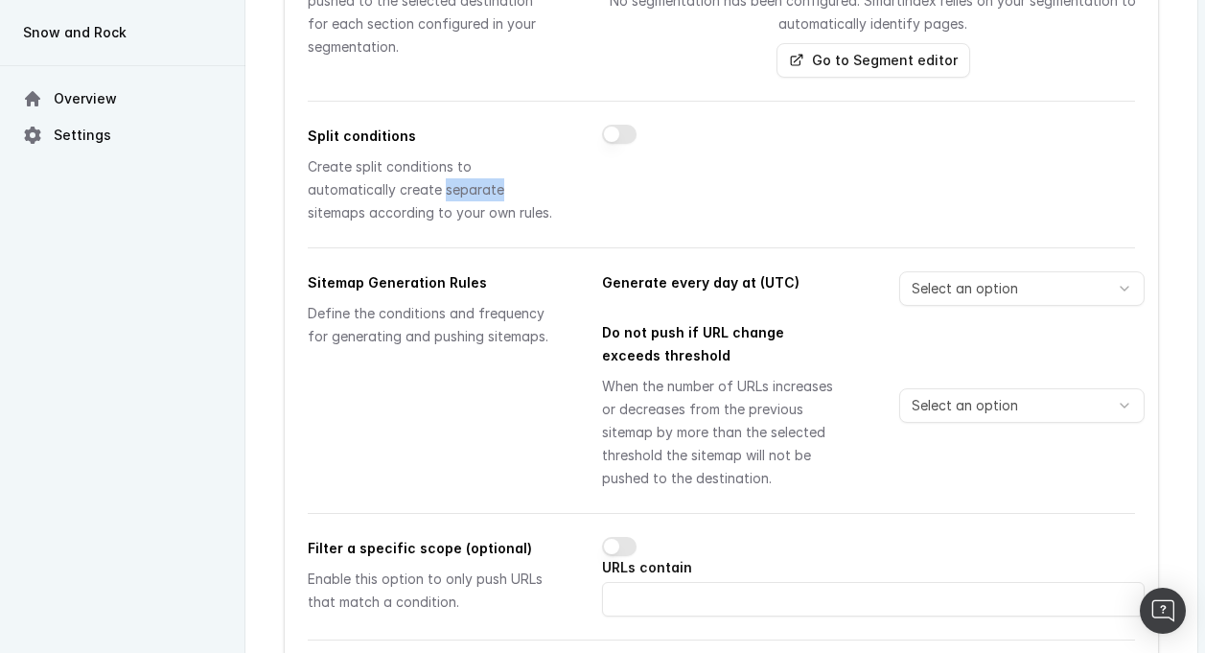
click at [365, 157] on div "Create split conditions to automatically create separate sitemaps according to …" at bounding box center [432, 189] width 248 height 69
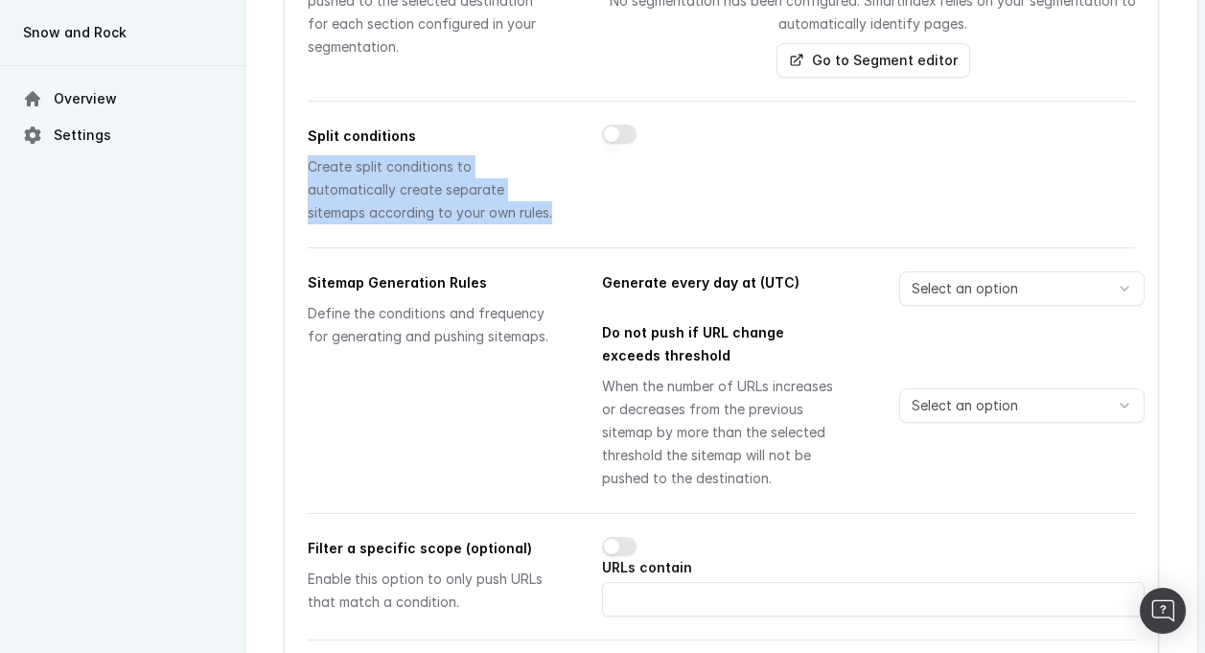
click at [365, 157] on div "Create split conditions to automatically create separate sitemaps according to …" at bounding box center [432, 189] width 248 height 69
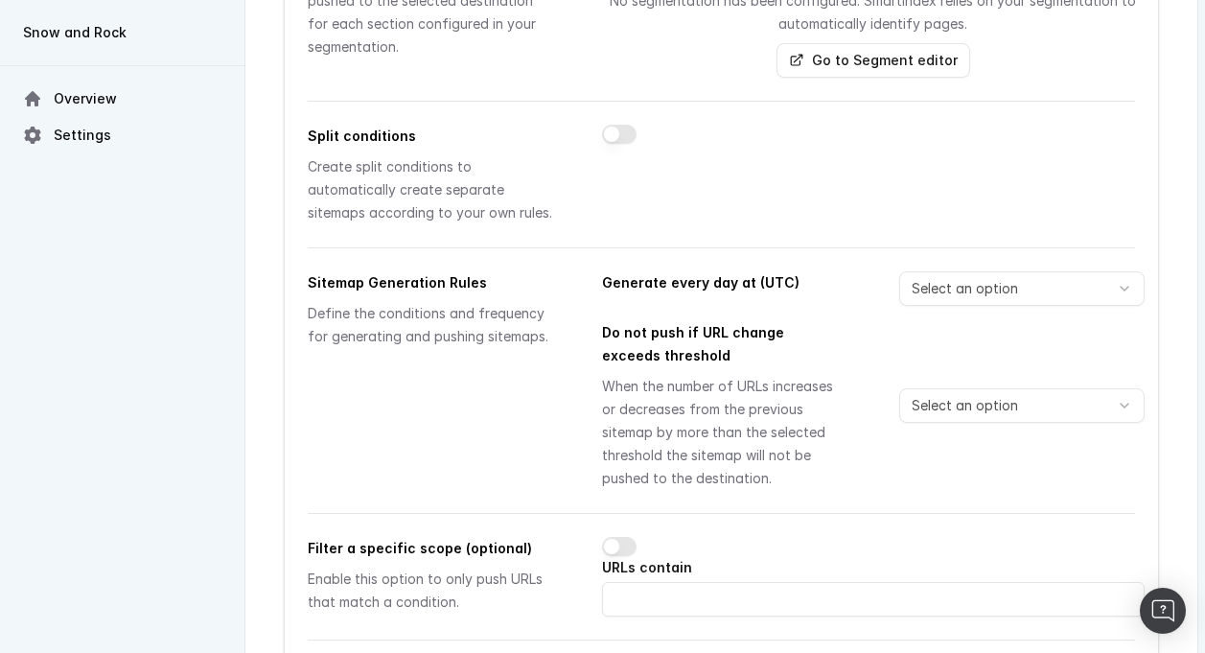
click at [381, 156] on div "Create split conditions to automatically create separate sitemaps according to …" at bounding box center [432, 189] width 248 height 69
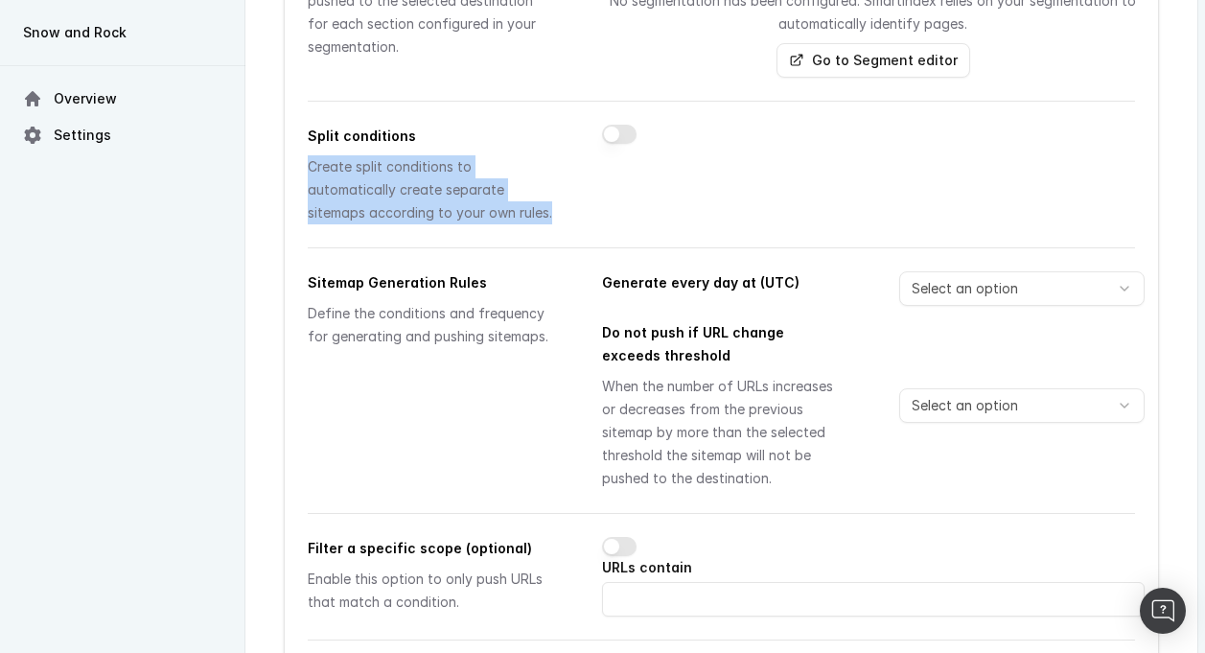
click at [381, 156] on div "Create split conditions to automatically create separate sitemaps according to …" at bounding box center [432, 189] width 248 height 69
click at [348, 162] on div "Create split conditions to automatically create separate sitemaps according to …" at bounding box center [432, 189] width 248 height 69
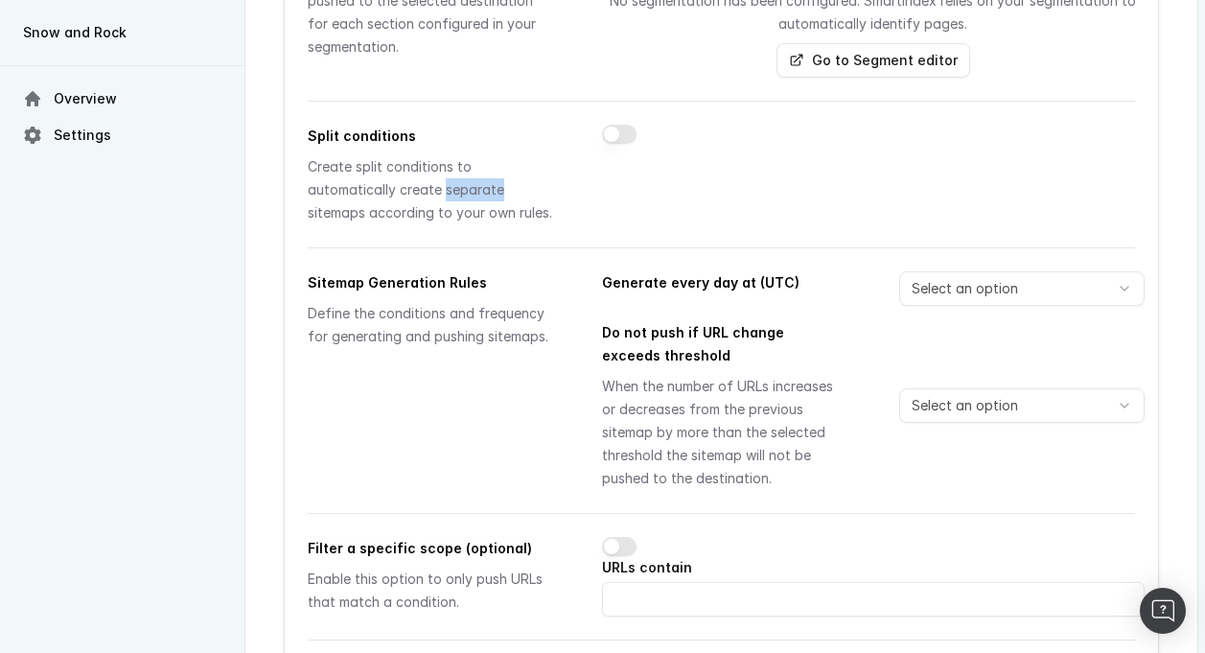
click at [348, 162] on div "Create split conditions to automatically create separate sitemaps according to …" at bounding box center [432, 189] width 248 height 69
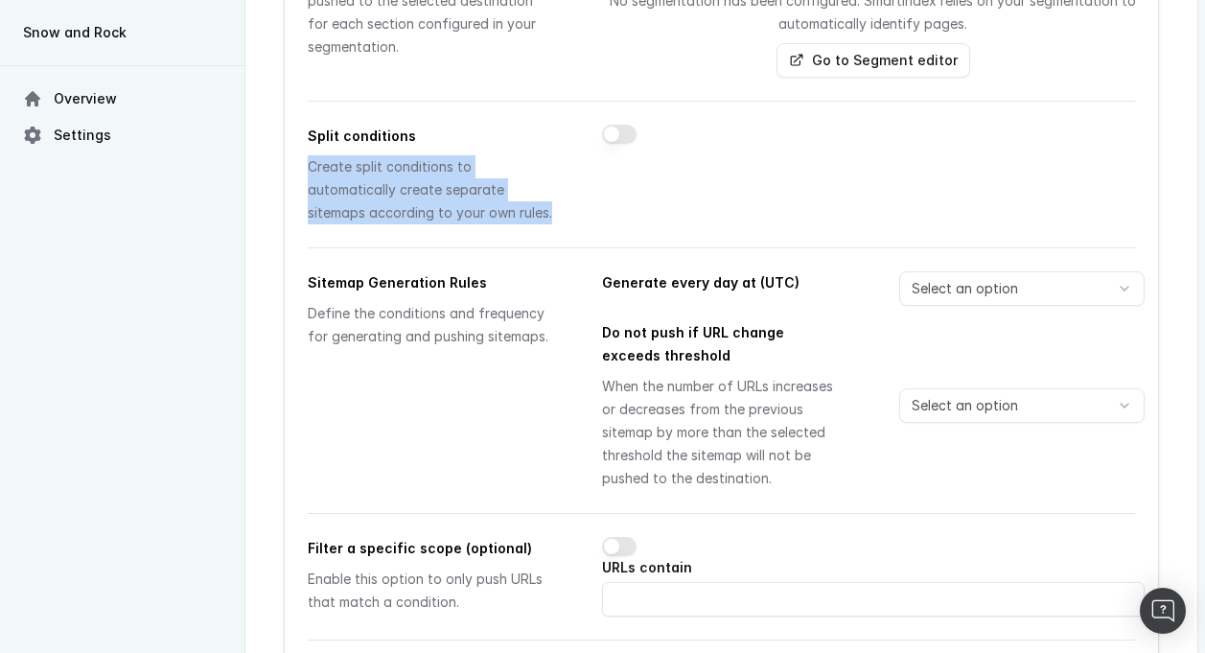
click at [348, 162] on div "Create split conditions to automatically create separate sitemaps according to …" at bounding box center [432, 189] width 248 height 69
click at [369, 161] on div "Create split conditions to automatically create separate sitemaps according to …" at bounding box center [432, 189] width 248 height 69
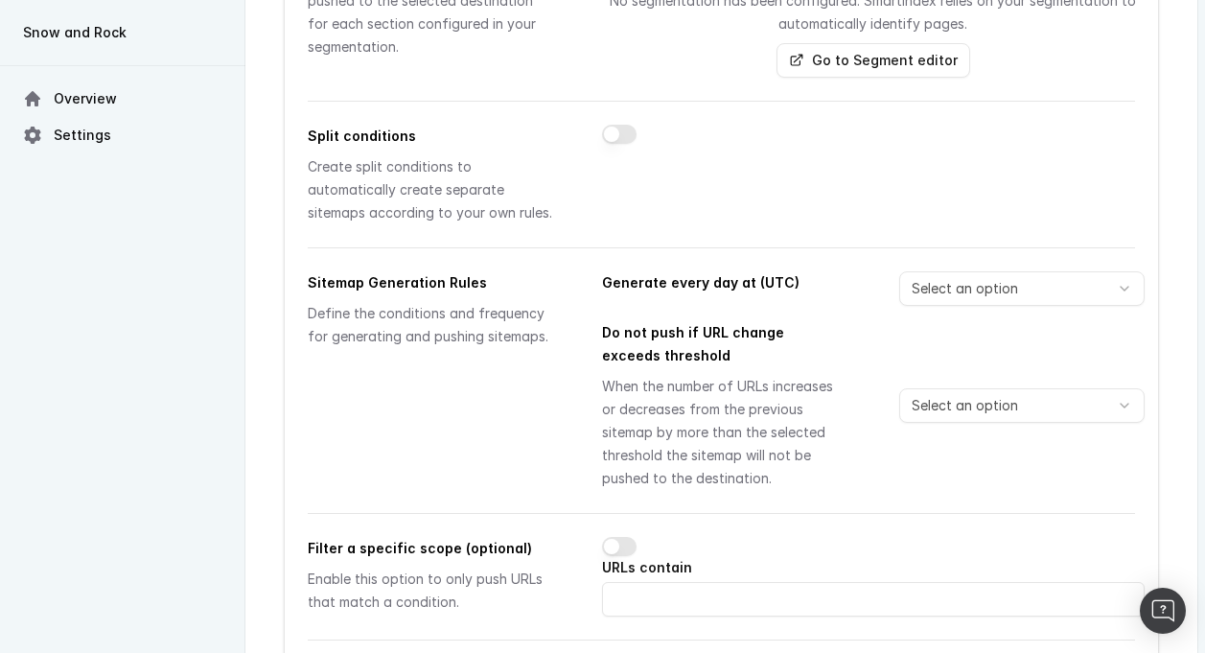
scroll to position [1335, 0]
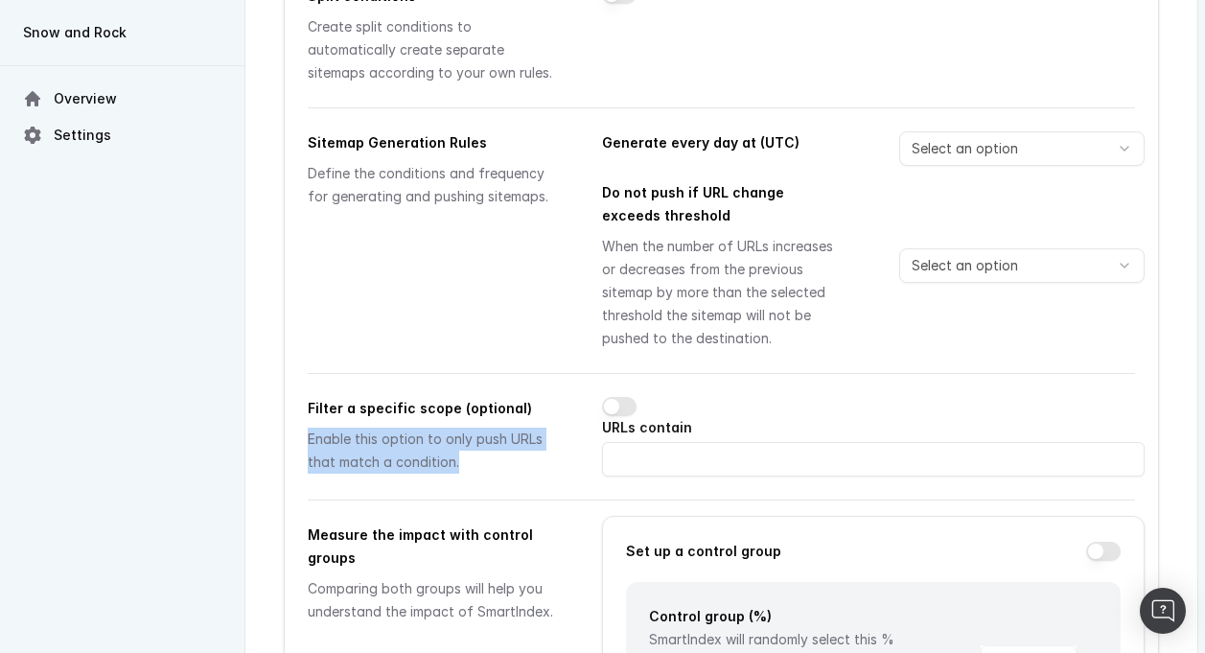
drag, startPoint x: 295, startPoint y: 409, endPoint x: 497, endPoint y: 432, distance: 202.6
click at [497, 432] on div "Enable this option to only push URLs that match a condition." at bounding box center [432, 451] width 248 height 46
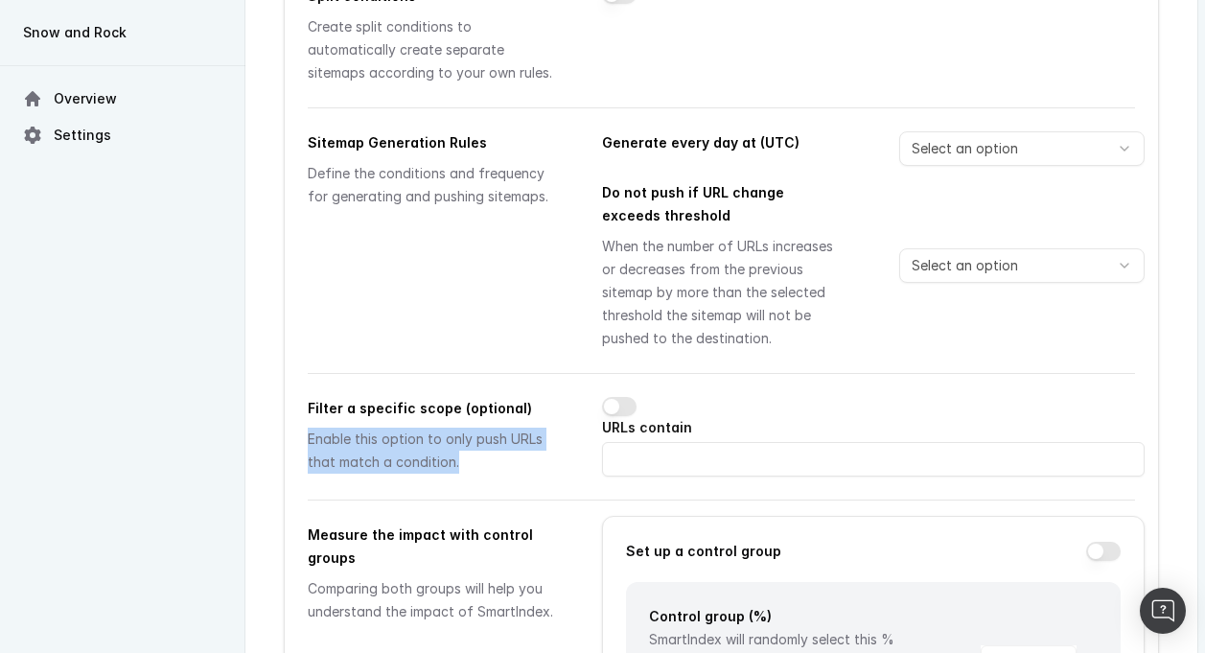
click at [384, 428] on div "Enable this option to only push URLs that match a condition." at bounding box center [432, 451] width 248 height 46
click at [346, 428] on div "Enable this option to only push URLs that match a condition." at bounding box center [432, 451] width 248 height 46
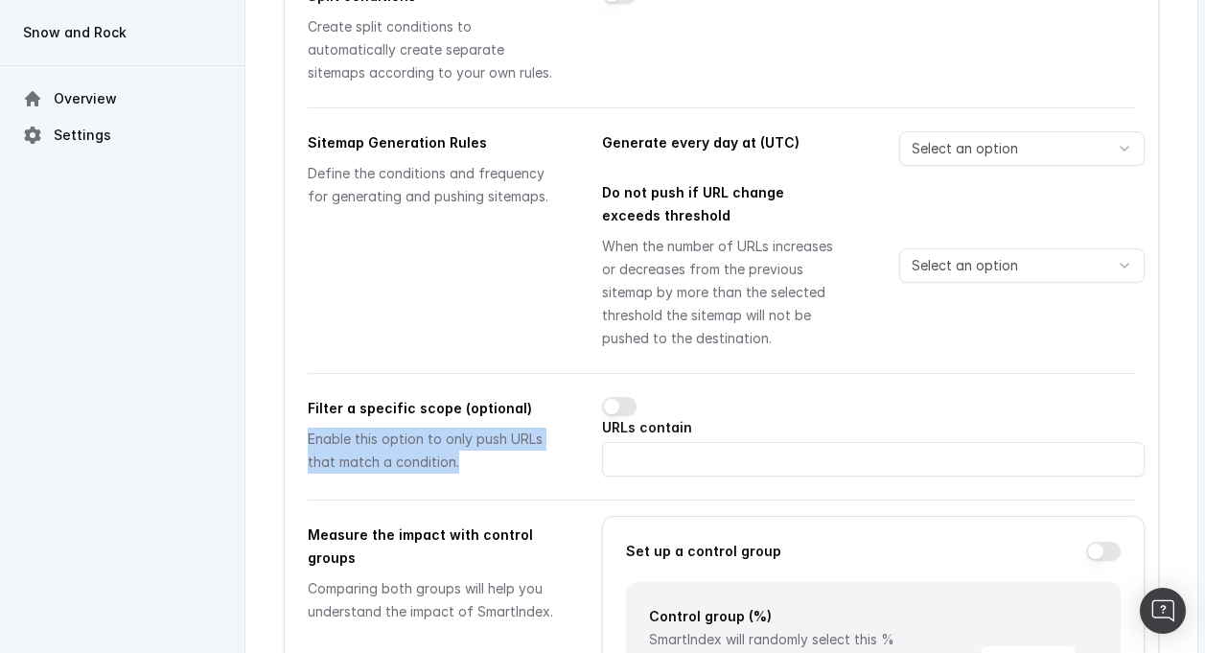
click at [346, 428] on div "Enable this option to only push URLs that match a condition." at bounding box center [432, 451] width 248 height 46
click at [339, 428] on div "Enable this option to only push URLs that match a condition." at bounding box center [432, 451] width 248 height 46
click at [388, 428] on div "Enable this option to only push URLs that match a condition." at bounding box center [432, 451] width 248 height 46
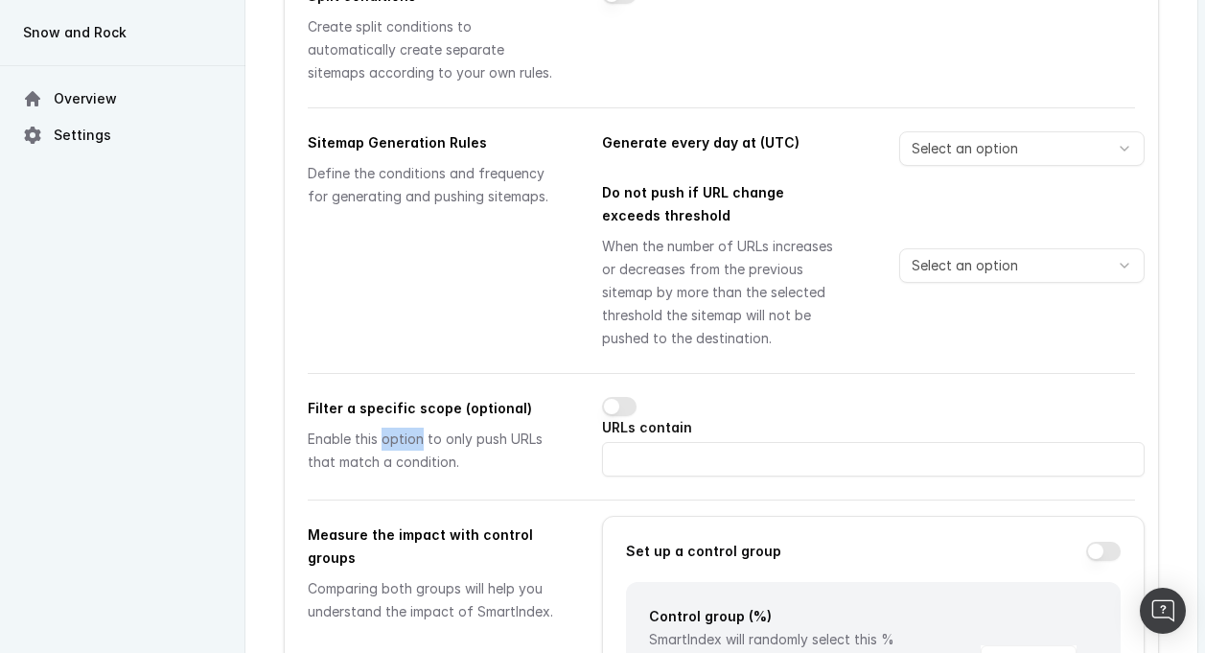
click at [388, 428] on div "Enable this option to only push URLs that match a condition." at bounding box center [432, 451] width 248 height 46
click at [347, 428] on div "Enable this option to only push URLs that match a condition." at bounding box center [432, 451] width 248 height 46
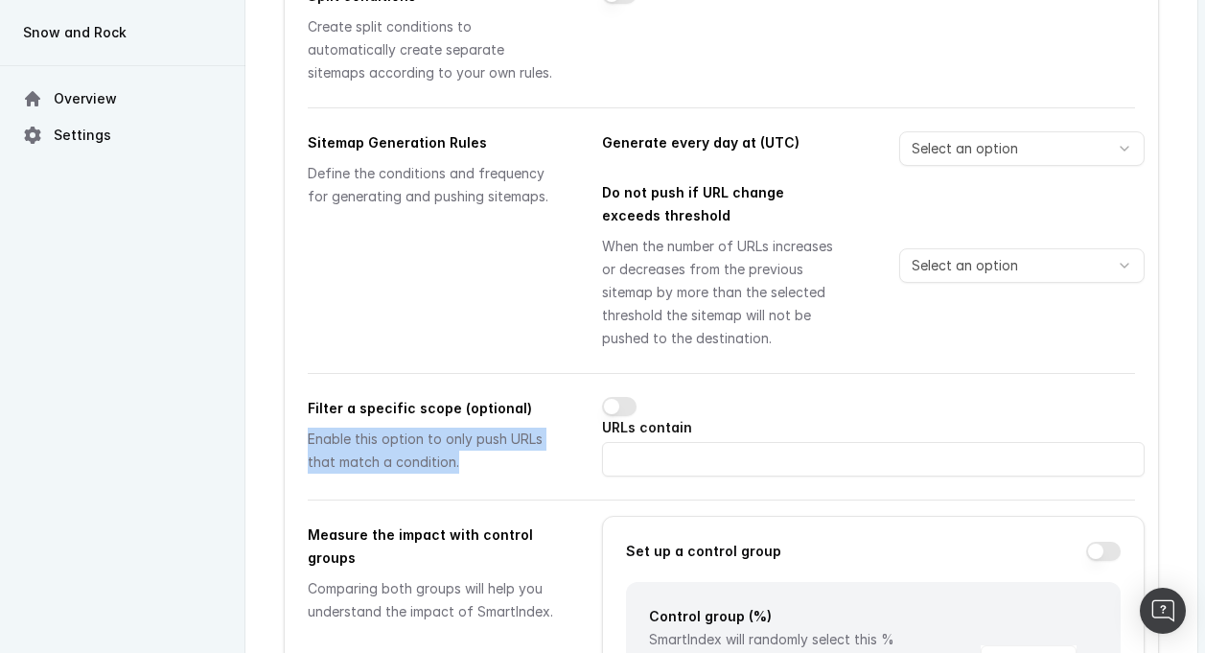
click at [367, 428] on div "Enable this option to only push URLs that match a condition." at bounding box center [432, 451] width 248 height 46
click at [349, 428] on div "Enable this option to only push URLs that match a condition." at bounding box center [432, 451] width 248 height 46
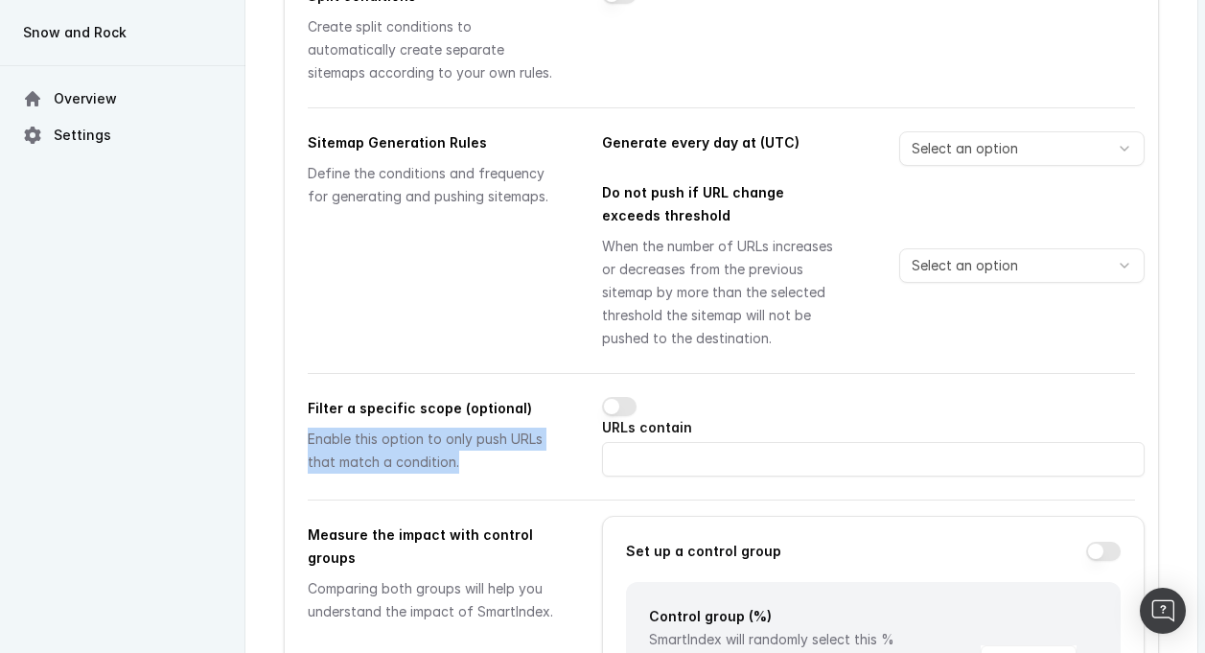
click at [349, 428] on div "Enable this option to only push URLs that match a condition." at bounding box center [432, 451] width 248 height 46
click at [378, 436] on div "Enable this option to only push URLs that match a condition." at bounding box center [432, 451] width 248 height 46
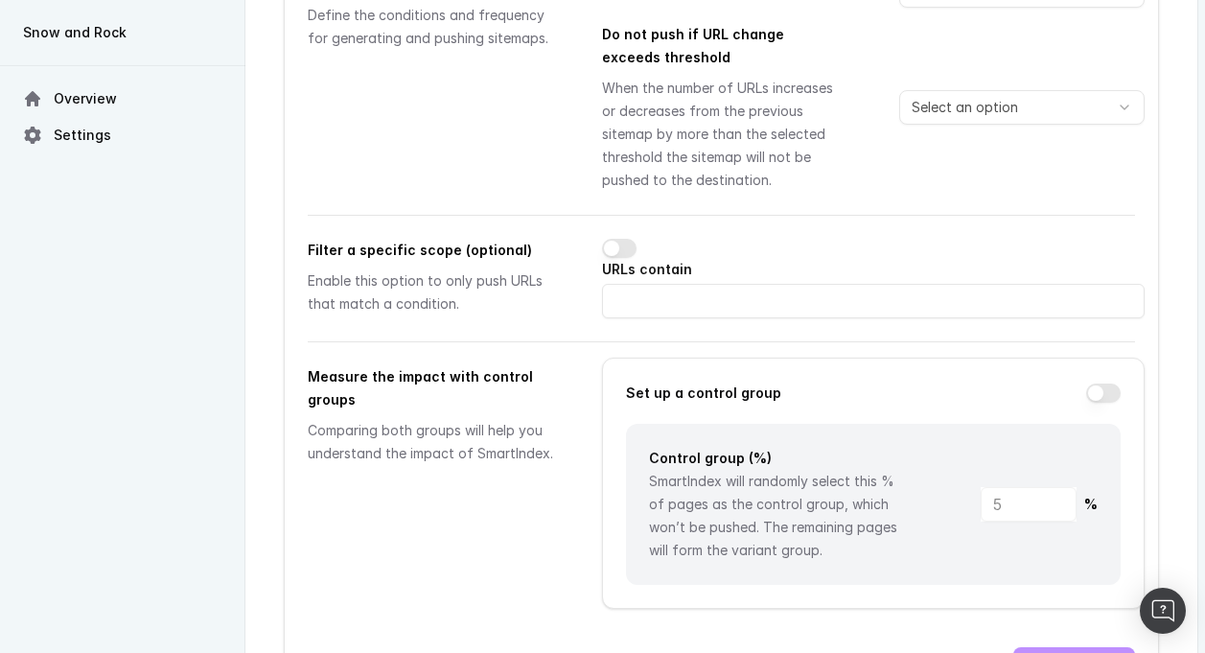
scroll to position [1530, 0]
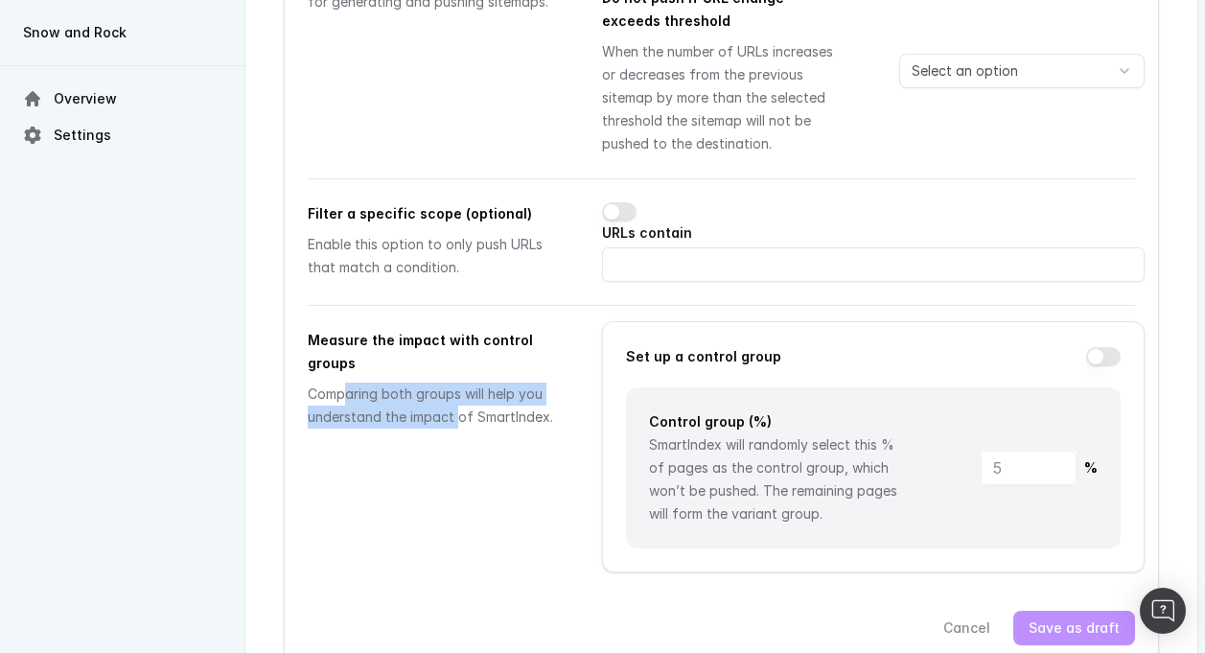
drag, startPoint x: 343, startPoint y: 370, endPoint x: 490, endPoint y: 405, distance: 150.9
click at [490, 405] on div "Measure the impact with control groups Comparing both groups will help you unde…" at bounding box center [432, 450] width 248 height 243
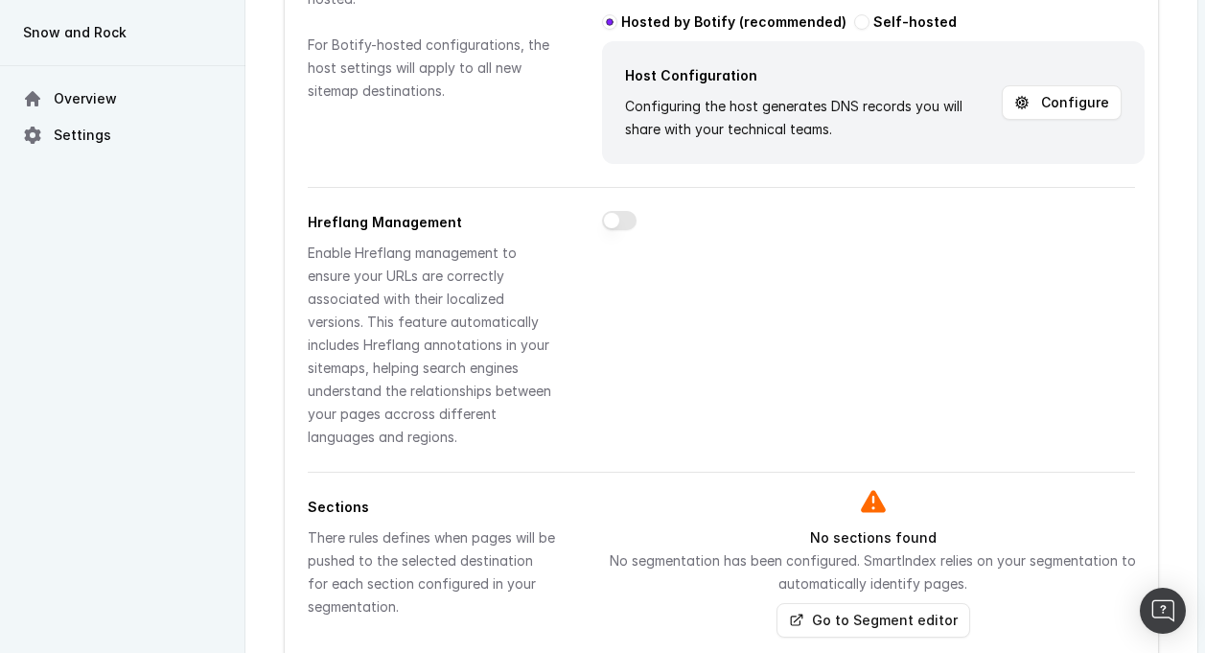
scroll to position [464, 0]
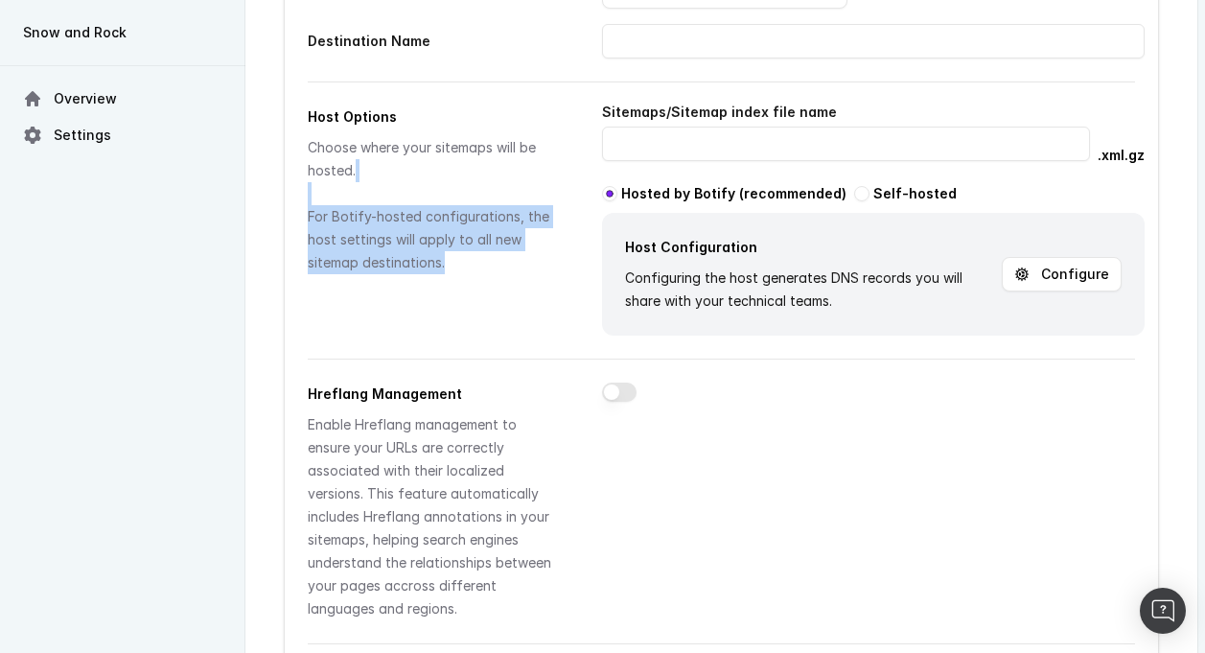
drag, startPoint x: 443, startPoint y: 283, endPoint x: 360, endPoint y: 182, distance: 130.1
click at [360, 182] on div "Host Options Choose where your sitemaps will be hosted. For Botify-hosted confi…" at bounding box center [432, 220] width 248 height 230
click at [360, 182] on div "Choose where your sitemaps will be hosted. For Botify-hosted configurations, th…" at bounding box center [432, 205] width 248 height 138
drag, startPoint x: 354, startPoint y: 164, endPoint x: 469, endPoint y: 297, distance: 176.0
click at [469, 297] on div "Host Options Choose where your sitemaps will be hosted. For Botify-hosted confi…" at bounding box center [432, 220] width 248 height 230
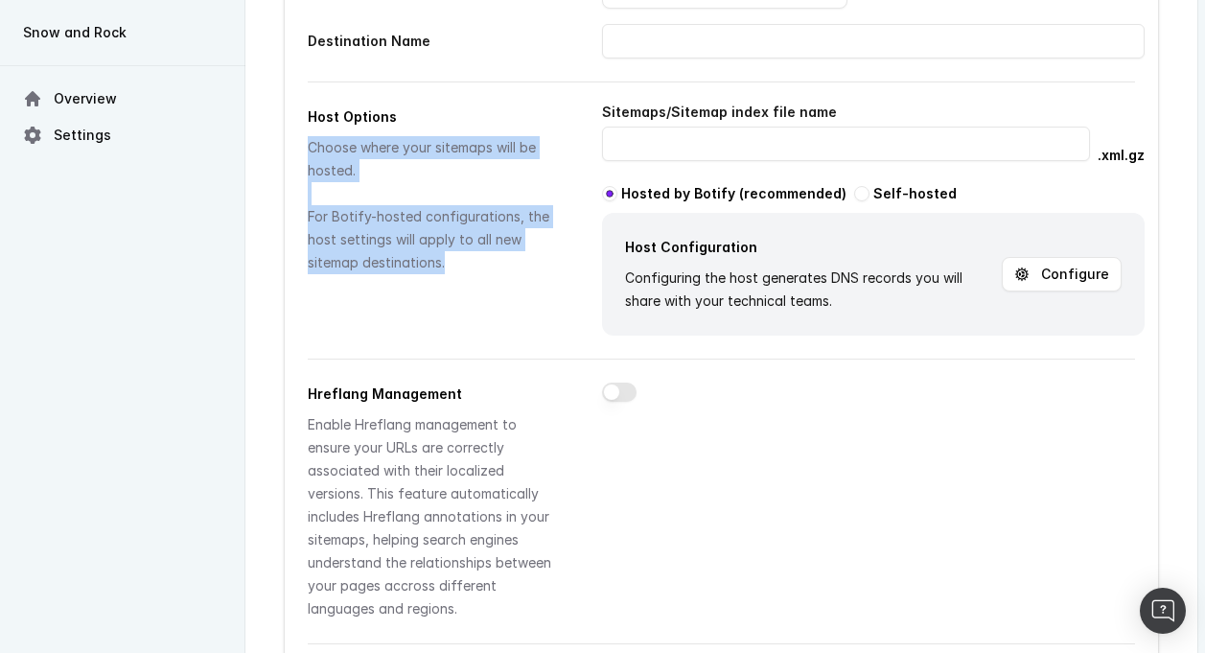
click at [469, 297] on div "Host Options Choose where your sitemaps will be hosted. For Botify-hosted confi…" at bounding box center [432, 220] width 248 height 230
drag, startPoint x: 469, startPoint y: 297, endPoint x: 385, endPoint y: 164, distance: 157.2
click at [385, 164] on div "Host Options Choose where your sitemaps will be hosted. For Botify-hosted confi…" at bounding box center [432, 220] width 248 height 230
click at [385, 164] on div "Choose where your sitemaps will be hosted. For Botify-hosted configurations, th…" at bounding box center [432, 205] width 248 height 138
